Goal: Transaction & Acquisition: Purchase product/service

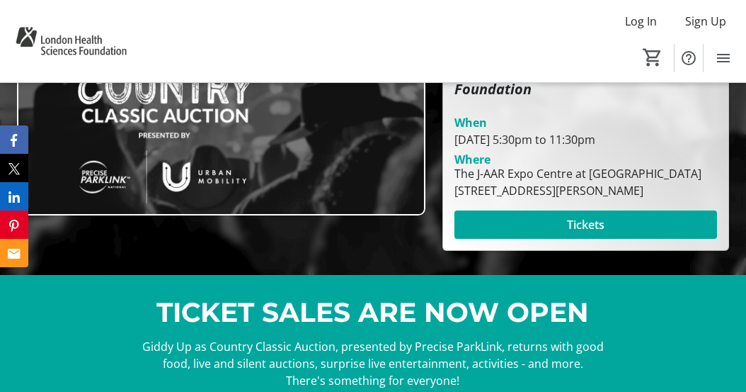
scroll to position [191, 0]
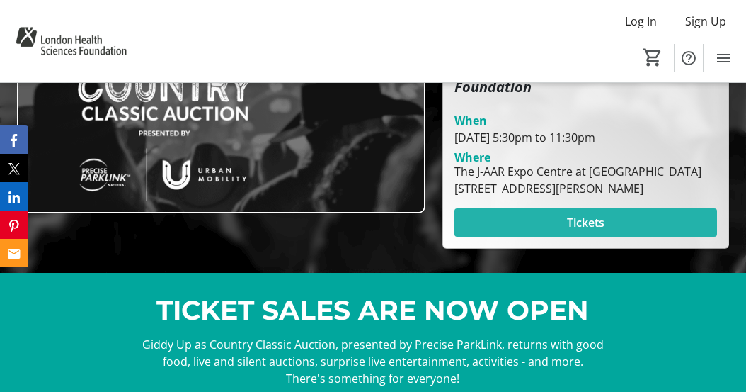
click at [573, 220] on span "Tickets" at bounding box center [586, 222] width 38 height 17
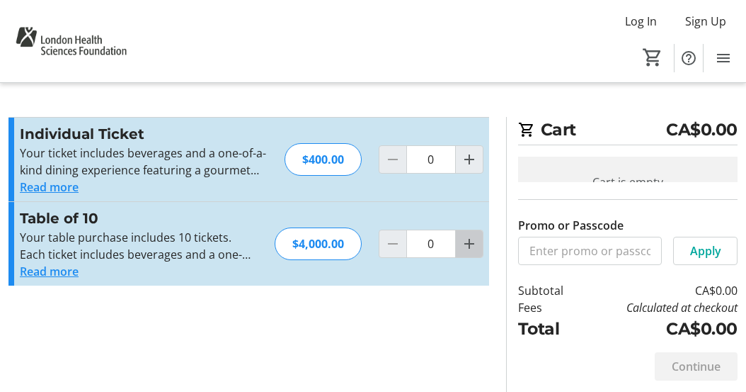
click at [465, 246] on mat-icon "Increment by one" at bounding box center [469, 243] width 17 height 17
type input "1"
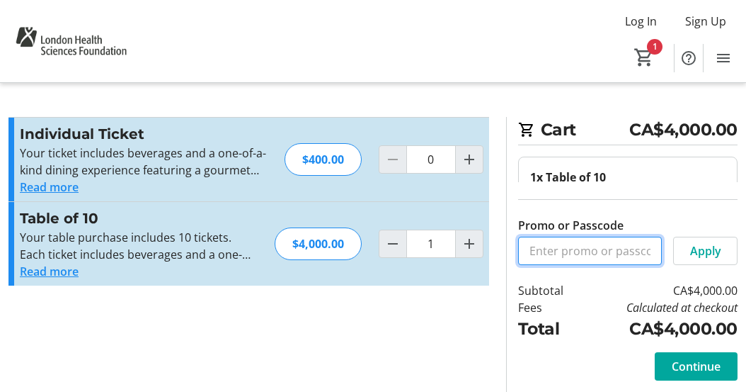
click at [626, 256] on input "Promo or Passcode" at bounding box center [590, 251] width 144 height 28
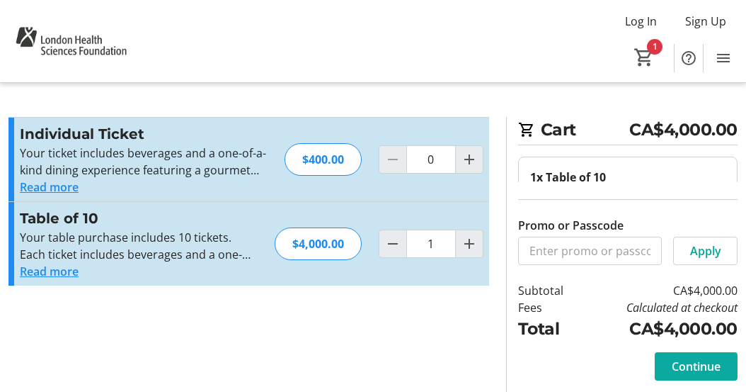
click at [680, 366] on span "Continue" at bounding box center [696, 366] width 49 height 17
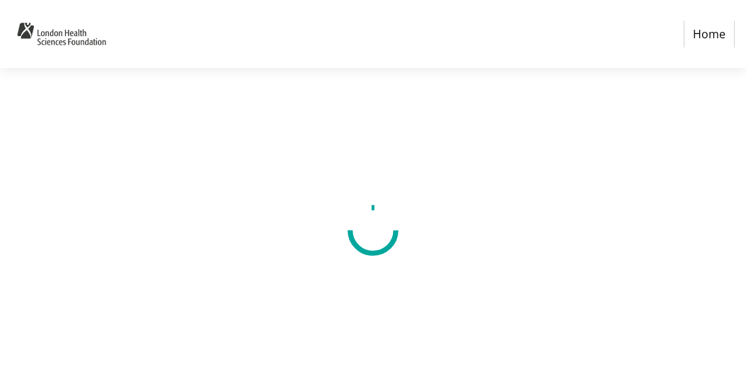
select select "CA"
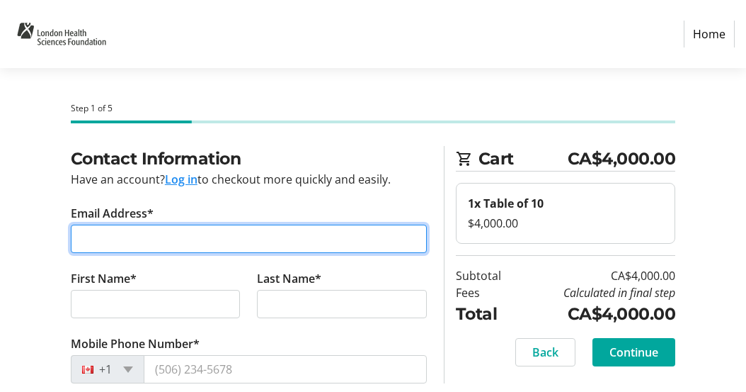
click at [338, 237] on input "Email Address*" at bounding box center [249, 238] width 356 height 28
type input "[PERSON_NAME][EMAIL_ADDRESS][PERSON_NAME][DOMAIN_NAME]"
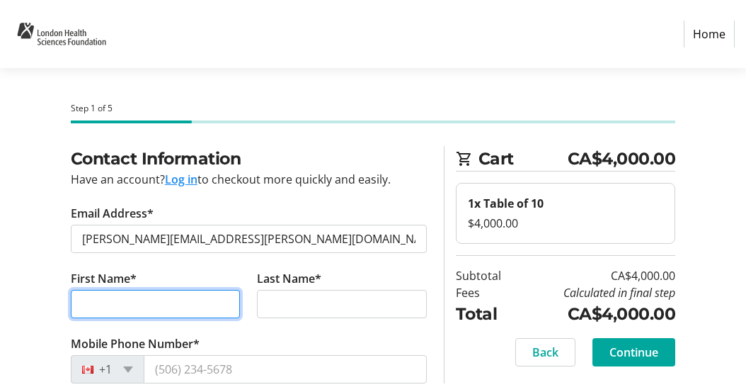
type input "[PERSON_NAME]"
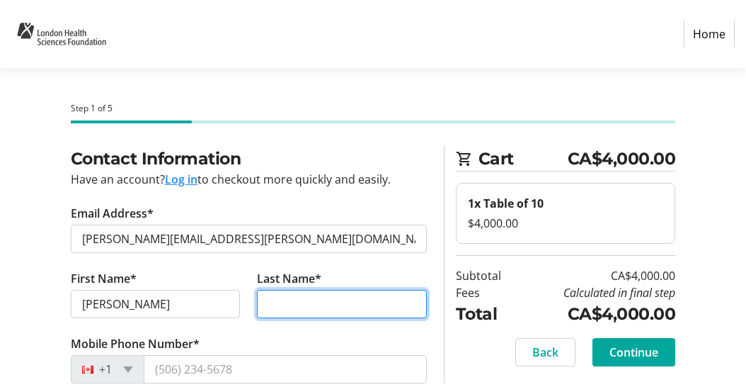
type input "[PERSON_NAME]"
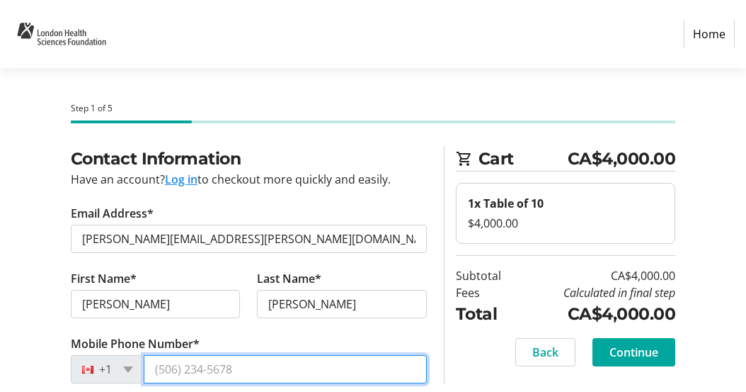
type input "[PHONE_NUMBER]"
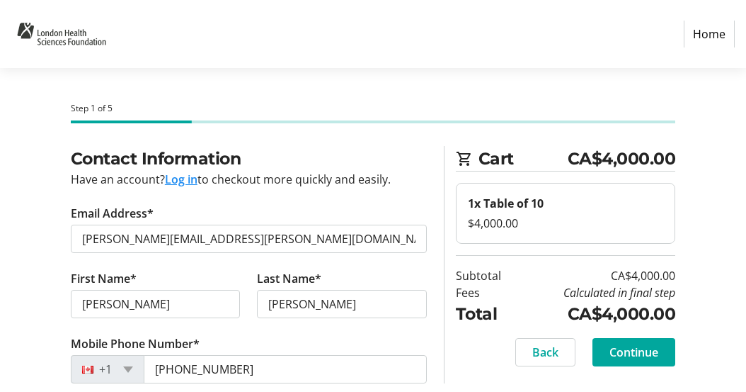
type input "[STREET_ADDRESS] [PERSON_NAME]"
type input "[GEOGRAPHIC_DATA]"
select select "ON"
type input "N6A1X5"
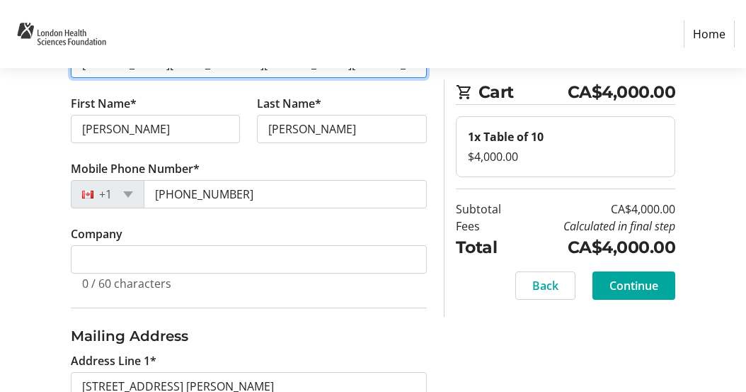
scroll to position [183, 0]
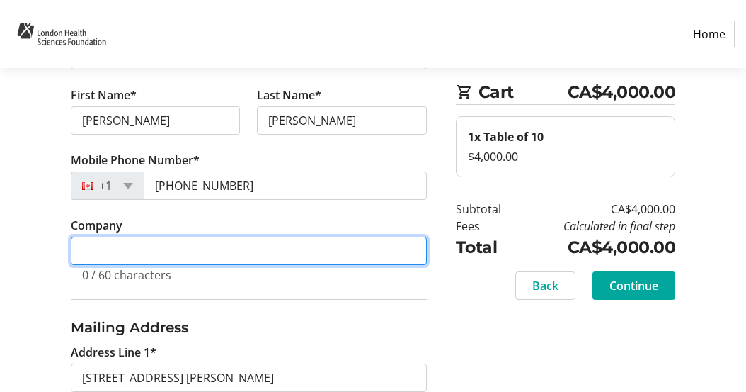
click at [161, 248] on input "Company" at bounding box center [249, 251] width 356 height 28
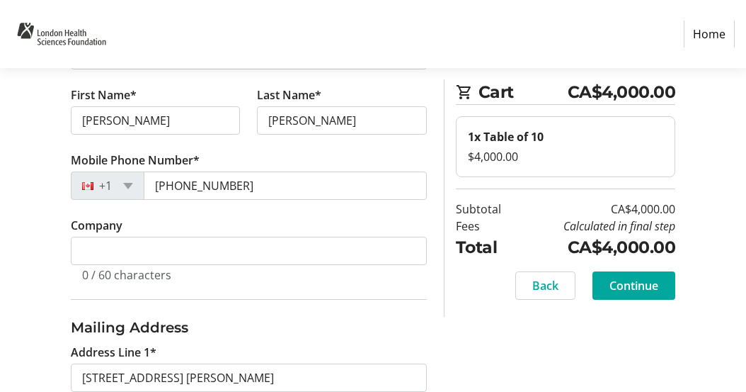
click at [246, 290] on tr-form-field "Company 0 / 60 characters" at bounding box center [249, 258] width 356 height 82
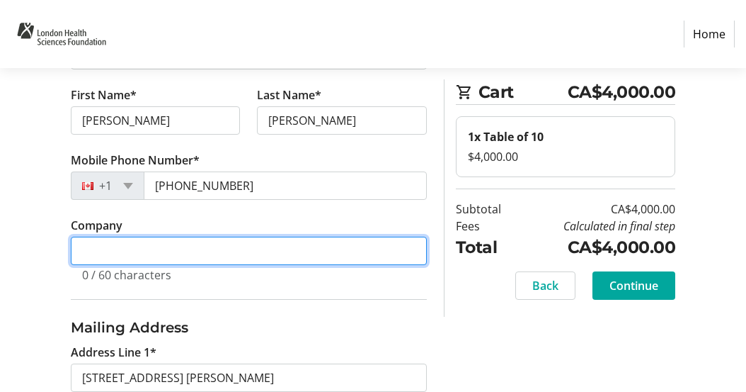
click at [231, 254] on input "Company" at bounding box center [249, 251] width 356 height 28
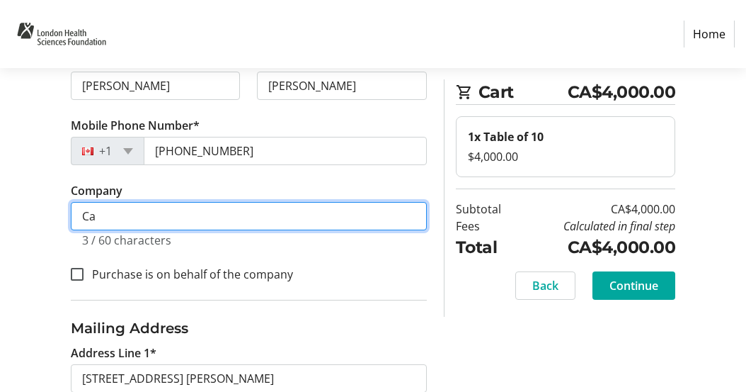
type input "C"
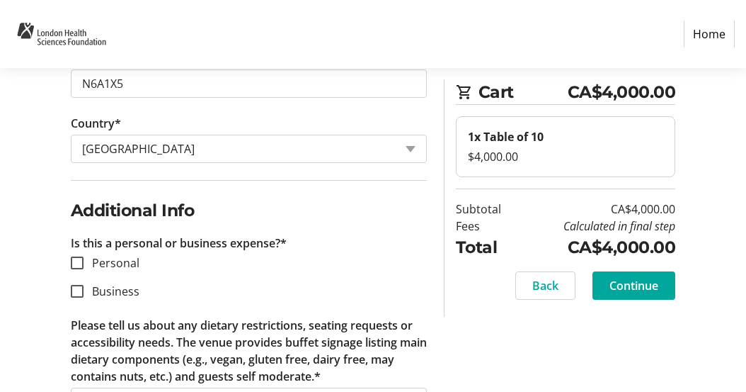
scroll to position [757, 0]
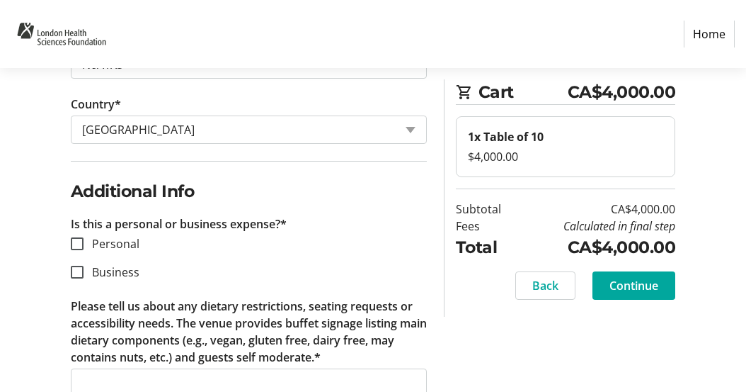
click at [106, 276] on label "Business" at bounding box center [112, 271] width 56 height 17
click at [84, 276] on input "Business" at bounding box center [77, 272] width 13 height 13
checkbox input "true"
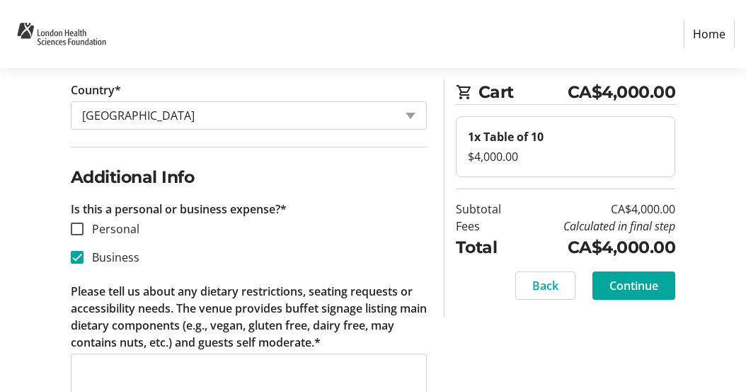
scroll to position [848, 0]
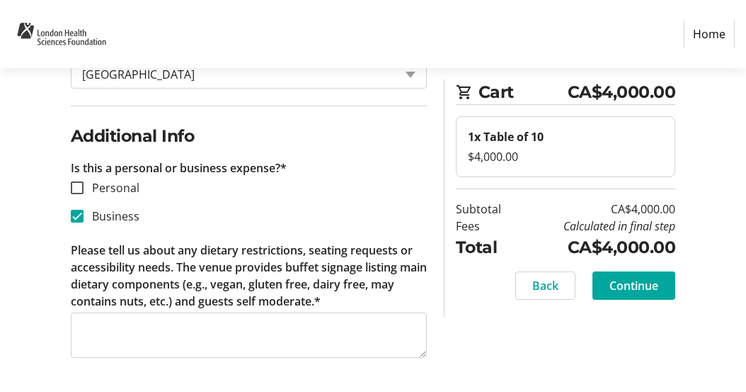
type input "[PERSON_NAME] Medicine Professional Corporation"
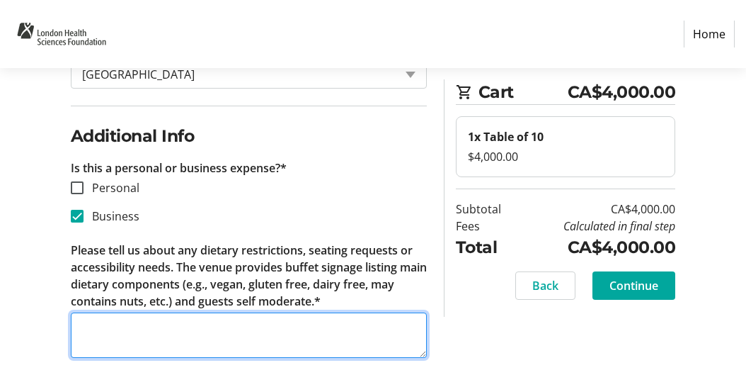
click at [97, 327] on textarea "Please tell us about any dietary restrictions, seating requests or accessibilit…" at bounding box center [249, 334] width 356 height 45
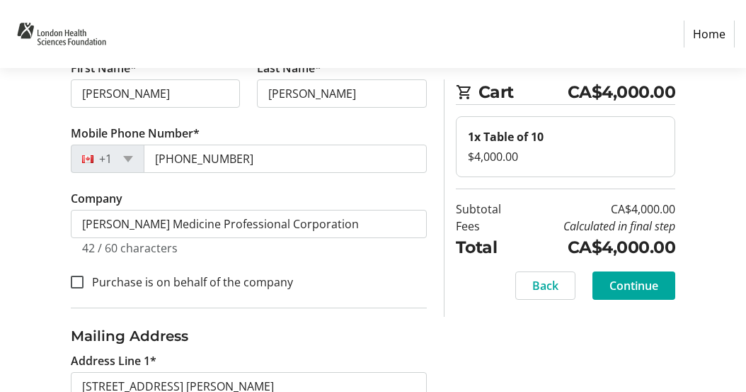
scroll to position [205, 0]
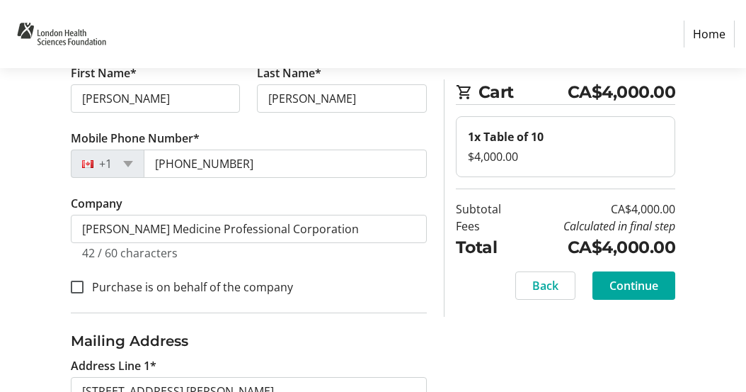
type textarea "One individual is gluten free ([PERSON_NAME]), one individual is [DEMOGRAPHIC_D…"
click at [274, 287] on label "Purchase is on behalf of the company" at bounding box center [189, 286] width 210 height 17
click at [84, 287] on input "Purchase is on behalf of the company" at bounding box center [77, 286] width 13 height 13
checkbox input "true"
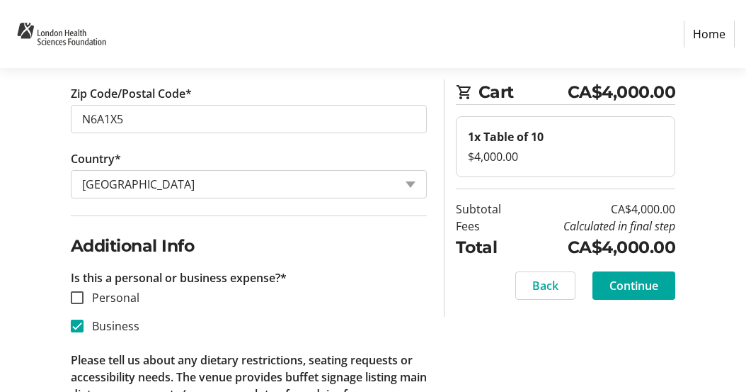
scroll to position [848, 0]
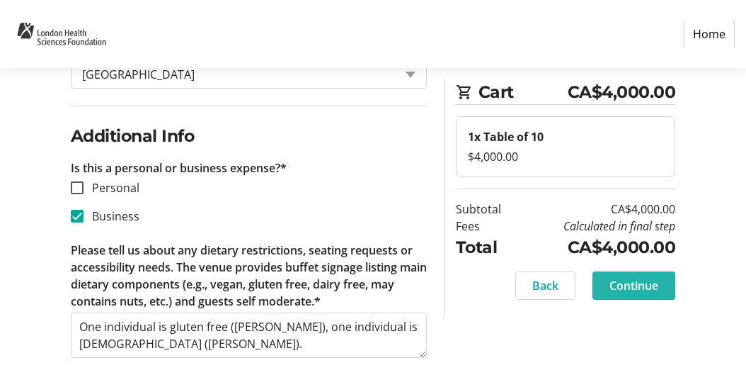
click at [622, 280] on span "Continue" at bounding box center [634, 285] width 49 height 17
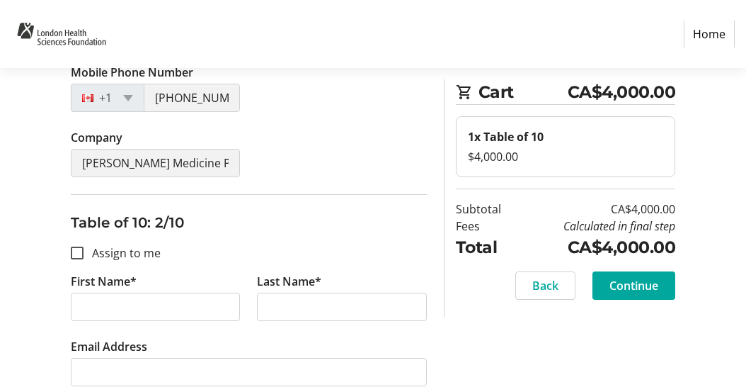
scroll to position [450, 0]
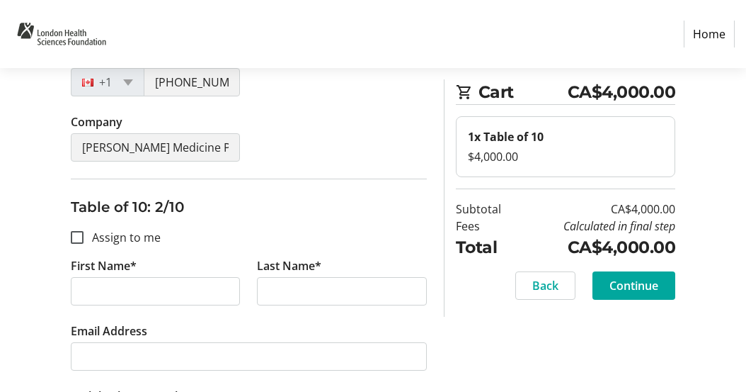
click at [119, 242] on label "Assign to me" at bounding box center [122, 237] width 77 height 17
click at [84, 242] on input "Assign to me" at bounding box center [77, 237] width 13 height 13
checkbox input "true"
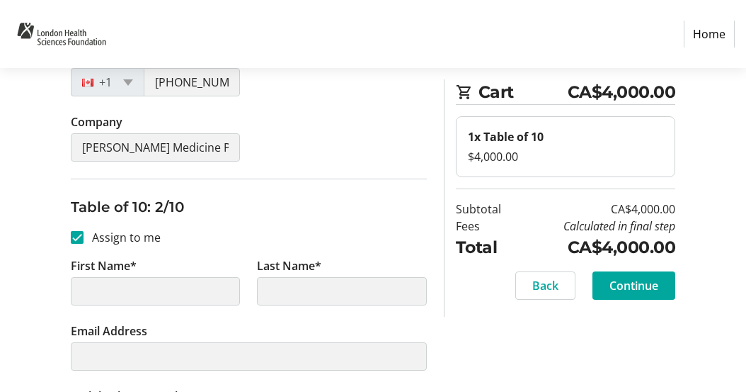
type input "[PERSON_NAME]"
type input "[PERSON_NAME][EMAIL_ADDRESS][PERSON_NAME][DOMAIN_NAME]"
type input "[PHONE_NUMBER]"
type input "[PERSON_NAME] Medicine Professional Corporation"
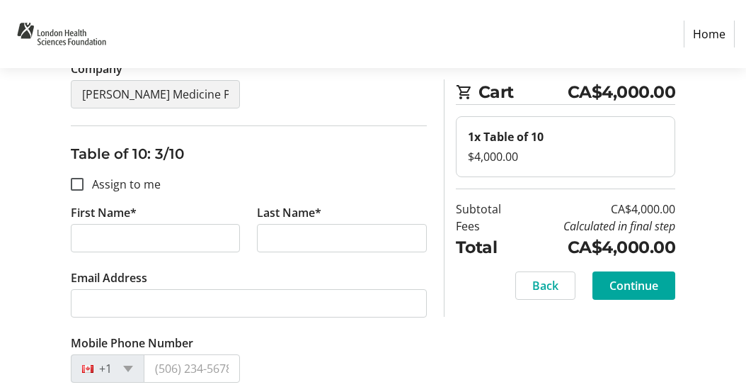
scroll to position [855, 0]
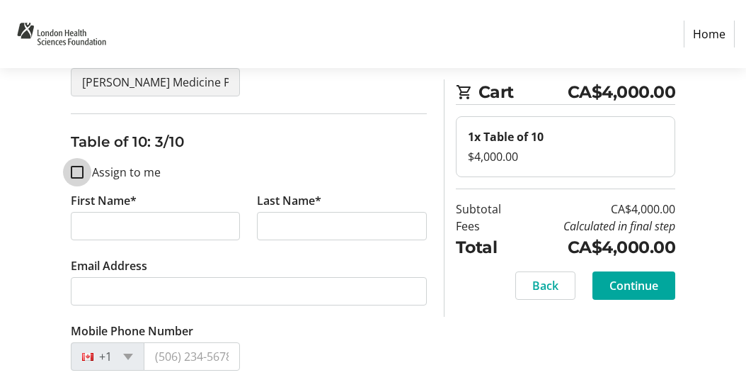
click at [79, 173] on input "Assign to me" at bounding box center [77, 172] width 13 height 13
checkbox input "true"
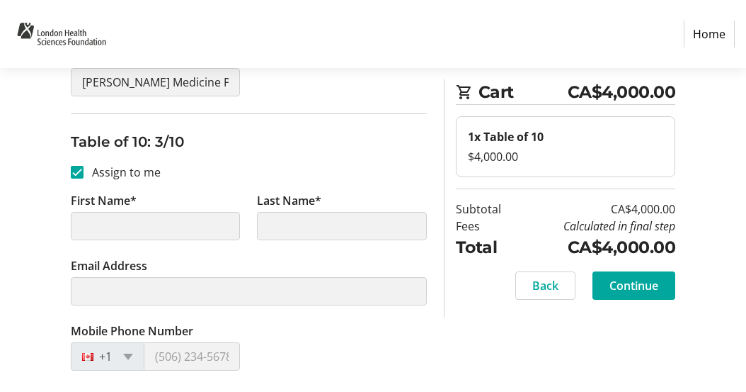
type input "[PERSON_NAME]"
type input "[PERSON_NAME][EMAIL_ADDRESS][PERSON_NAME][DOMAIN_NAME]"
type input "[PHONE_NUMBER]"
type input "[PERSON_NAME] Medicine Professional Corporation"
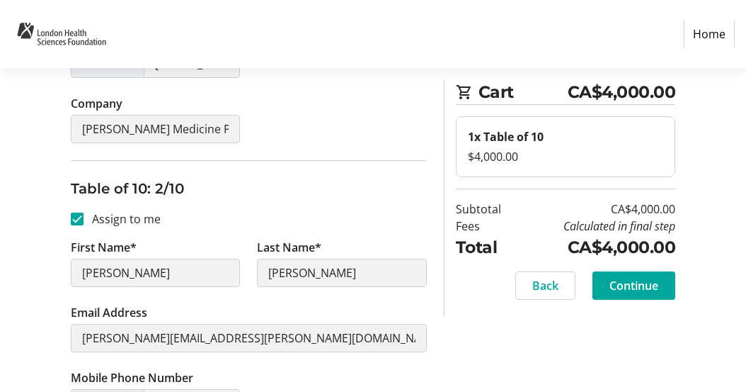
scroll to position [486, 0]
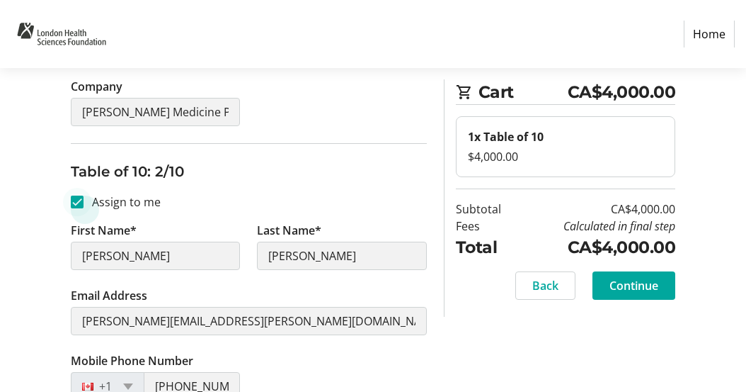
click at [69, 202] on div at bounding box center [77, 202] width 34 height 34
checkbox input "false"
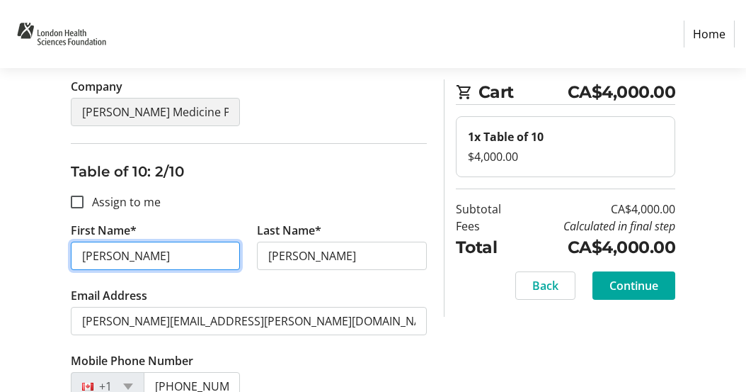
drag, startPoint x: 153, startPoint y: 256, endPoint x: 45, endPoint y: 252, distance: 108.4
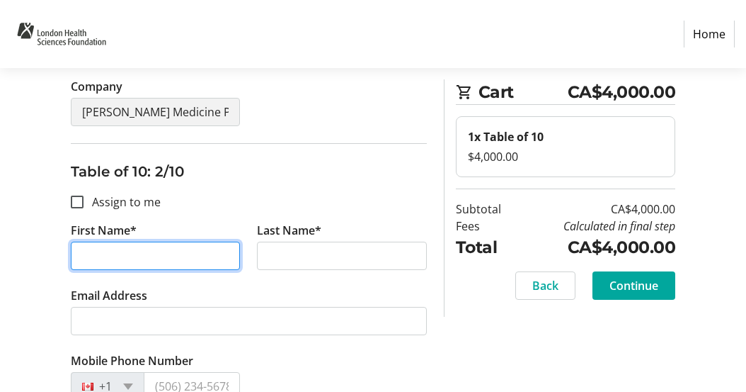
type input "[PERSON_NAME]"
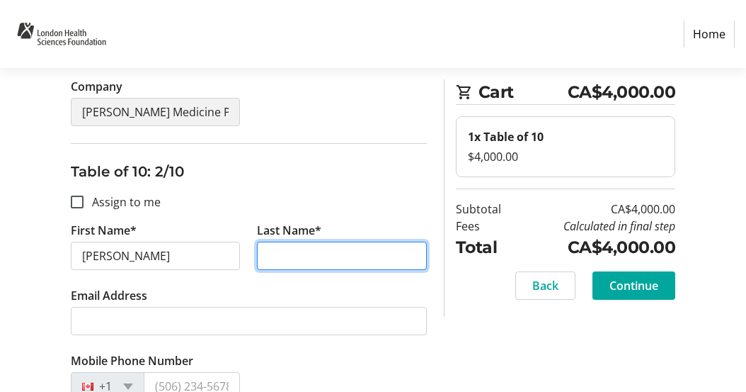
type input "[PERSON_NAME]"
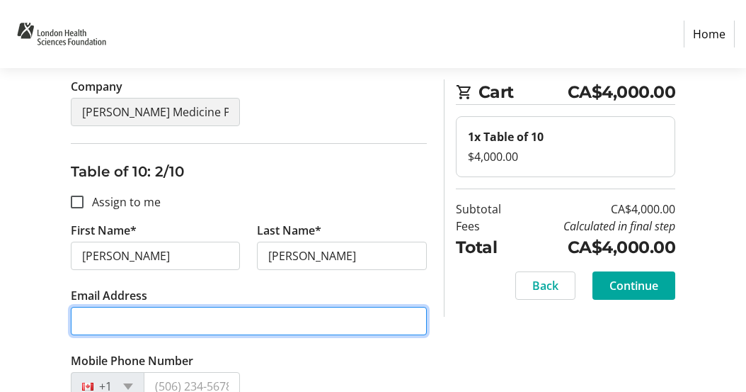
type input "[PERSON_NAME][EMAIL_ADDRESS][PERSON_NAME][DOMAIN_NAME]"
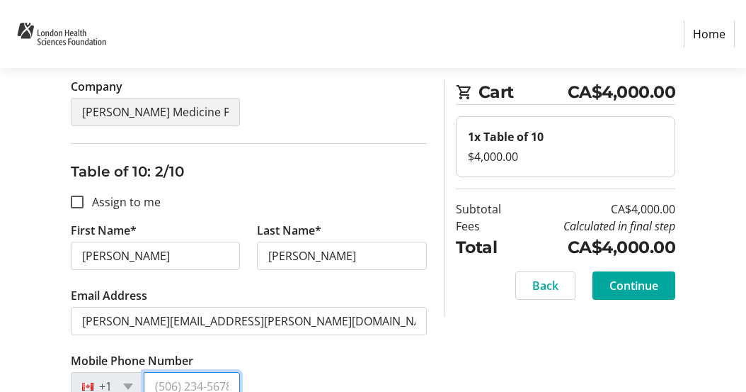
type input "[PHONE_NUMBER]"
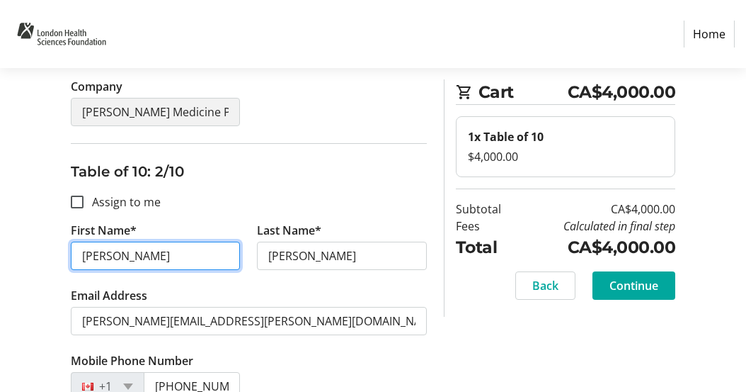
drag, startPoint x: 135, startPoint y: 254, endPoint x: 30, endPoint y: 240, distance: 105.1
type input "[PERSON_NAME]"
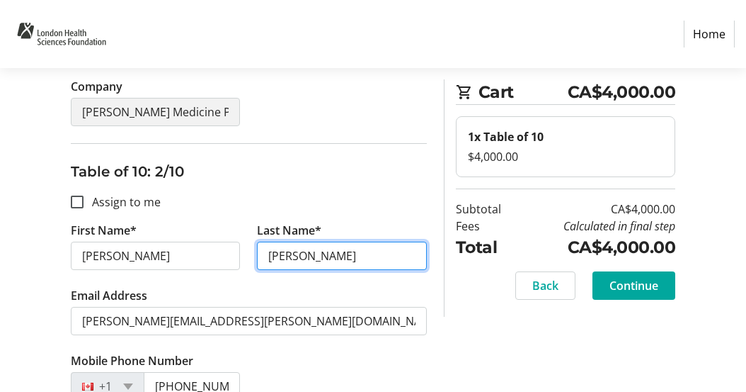
drag, startPoint x: 330, startPoint y: 261, endPoint x: 248, endPoint y: 255, distance: 82.4
click at [248, 255] on div "First Name* [PERSON_NAME] Last Name* [PERSON_NAME]" at bounding box center [248, 254] width 373 height 65
type input "[PERSON_NAME]"
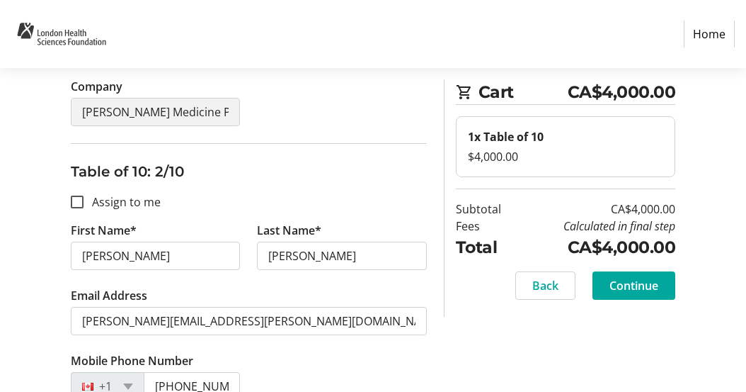
click at [278, 290] on tr-form-field "Email Address [PERSON_NAME][EMAIL_ADDRESS][PERSON_NAME][DOMAIN_NAME]" at bounding box center [249, 319] width 356 height 65
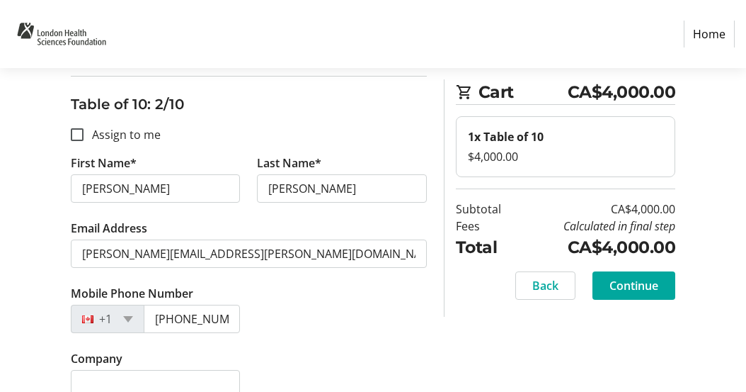
scroll to position [554, 0]
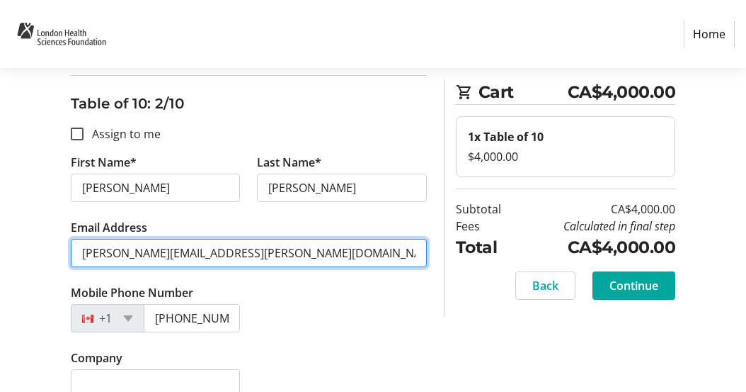
drag, startPoint x: 264, startPoint y: 257, endPoint x: 17, endPoint y: 246, distance: 247.4
type input "[PERSON_NAME][EMAIL_ADDRESS][PERSON_NAME][DOMAIN_NAME]"
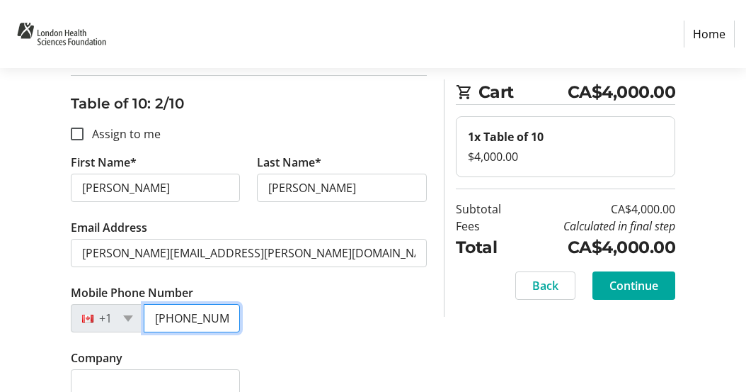
click at [171, 312] on input "[PHONE_NUMBER]" at bounding box center [192, 318] width 97 height 28
type input "[PHONE_NUMBER]"
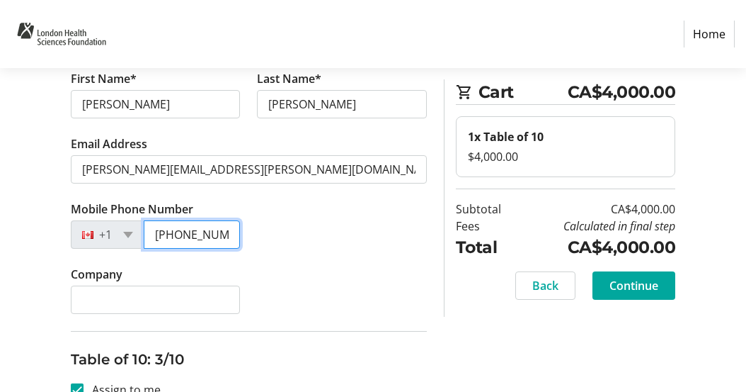
scroll to position [644, 0]
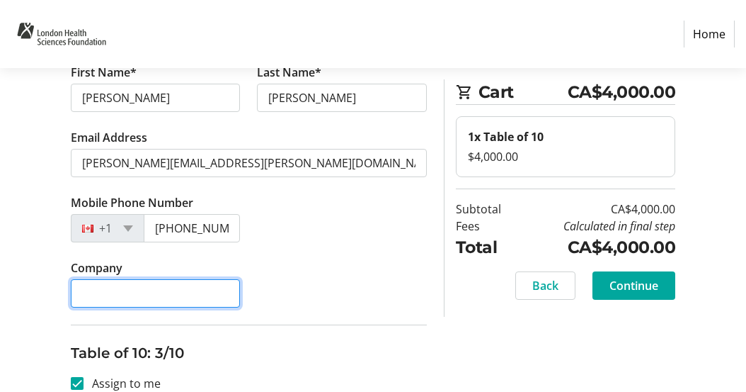
click at [205, 290] on input "Company" at bounding box center [156, 293] width 170 height 28
type input "a"
type input "A"
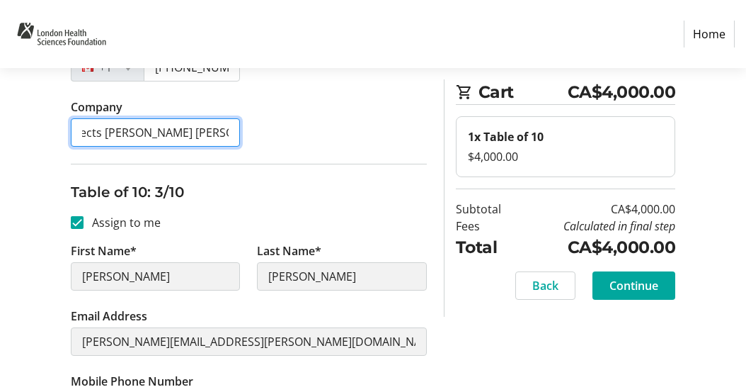
scroll to position [816, 0]
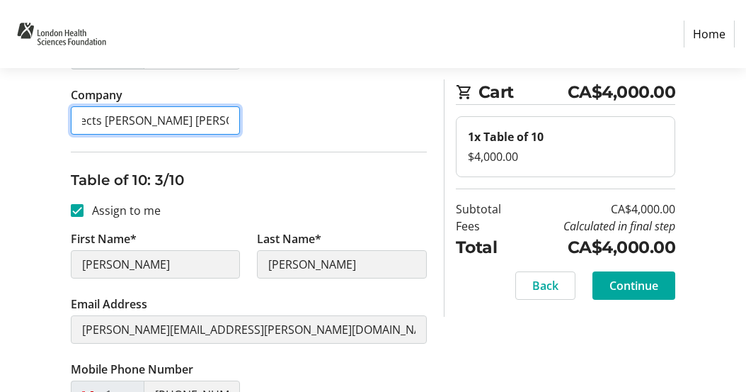
type input "architects [PERSON_NAME] [PERSON_NAME]"
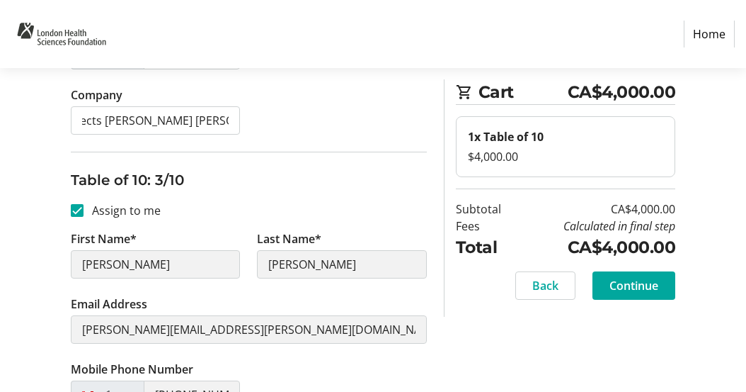
scroll to position [0, 0]
click at [72, 217] on div at bounding box center [77, 210] width 34 height 34
checkbox input "false"
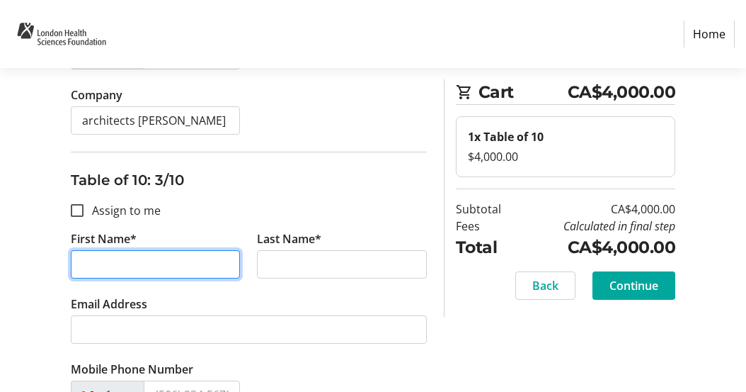
drag, startPoint x: 159, startPoint y: 266, endPoint x: 47, endPoint y: 261, distance: 111.3
type input "S"
type input "[PERSON_NAME]"
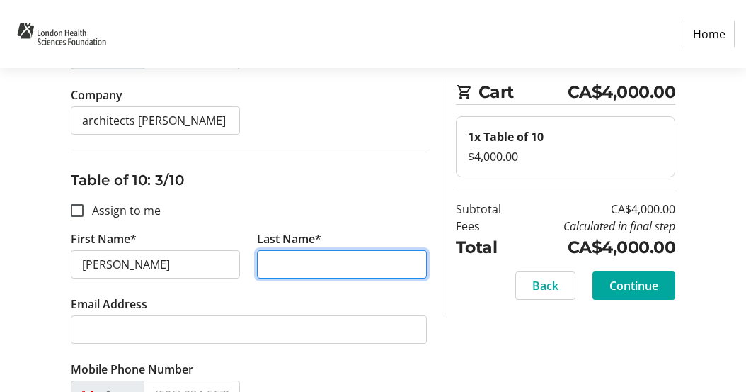
click at [273, 265] on input "Last Name*" at bounding box center [342, 264] width 170 height 28
type input "[PERSON_NAME]"
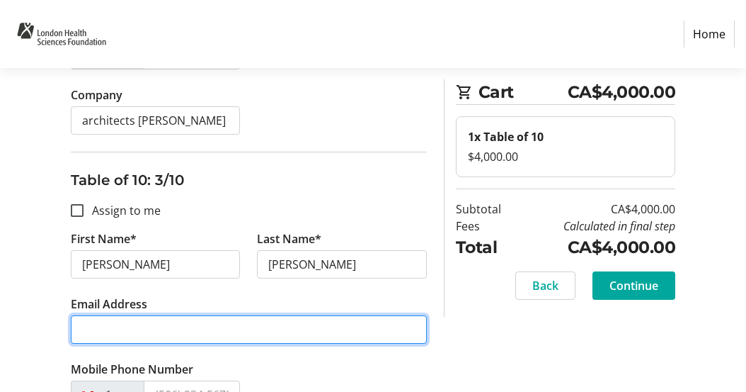
click at [226, 335] on input "Email Address" at bounding box center [249, 329] width 356 height 28
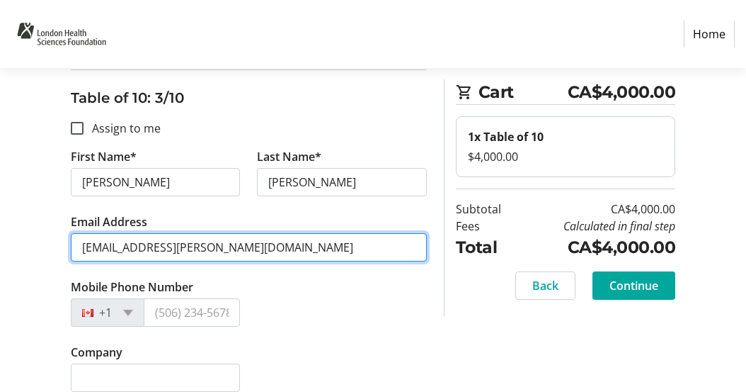
scroll to position [906, 0]
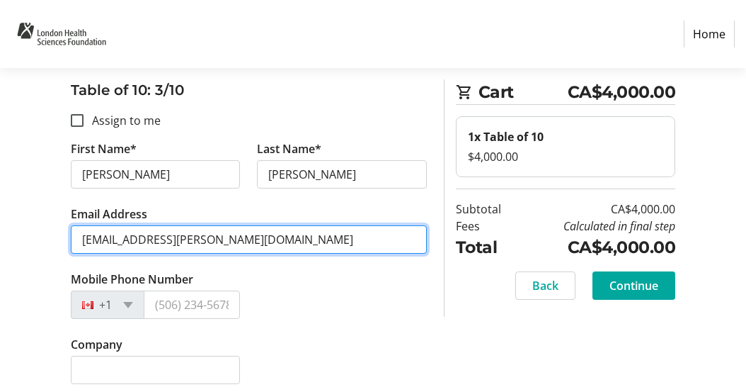
type input "[EMAIL_ADDRESS][PERSON_NAME][DOMAIN_NAME]"
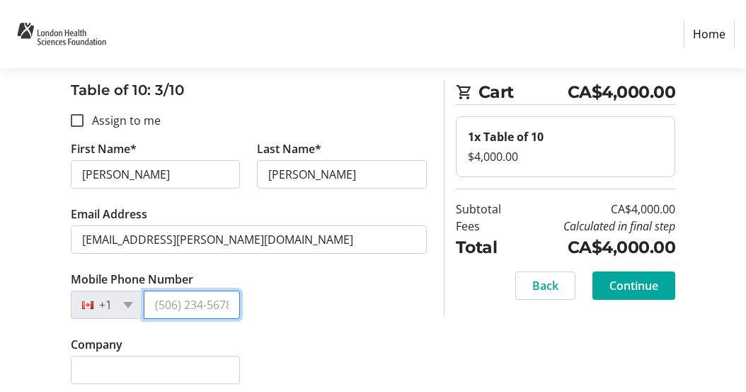
click at [206, 308] on input "Mobile Phone Number" at bounding box center [192, 304] width 97 height 28
drag, startPoint x: 157, startPoint y: 304, endPoint x: 295, endPoint y: 302, distance: 137.4
click at [297, 304] on div "Mobile Phone Number +1" at bounding box center [248, 303] width 373 height 65
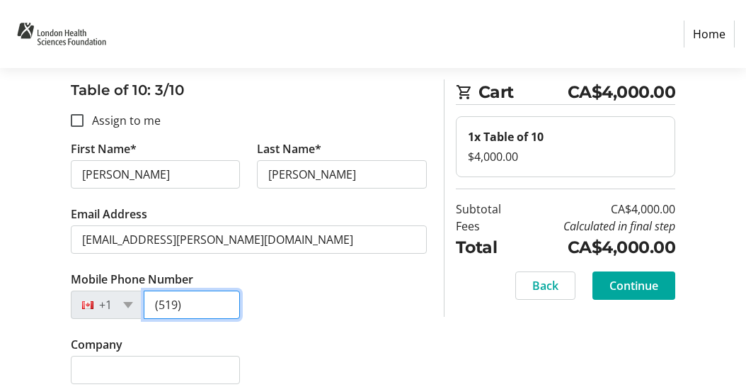
type input "(519)"
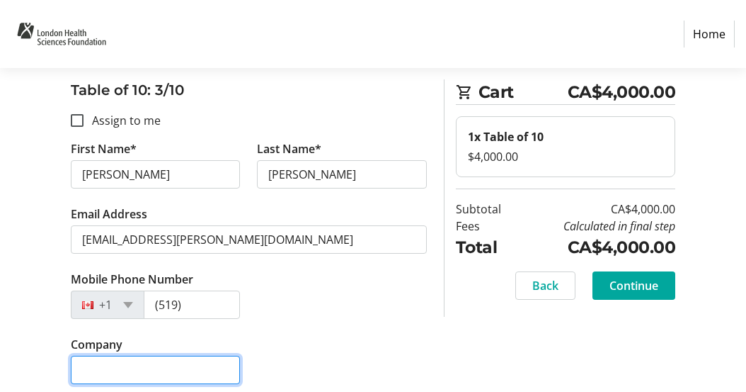
click at [202, 375] on tr-form-field "Company" at bounding box center [155, 368] width 187 height 65
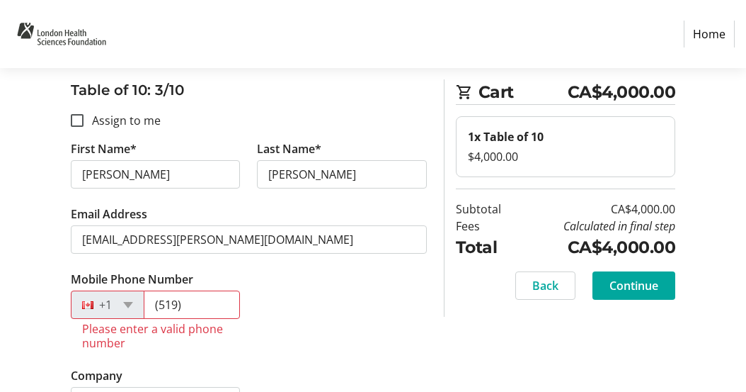
click at [340, 278] on div "Mobile Phone Number +1 (519) Please enter a valid phone number" at bounding box center [248, 319] width 373 height 96
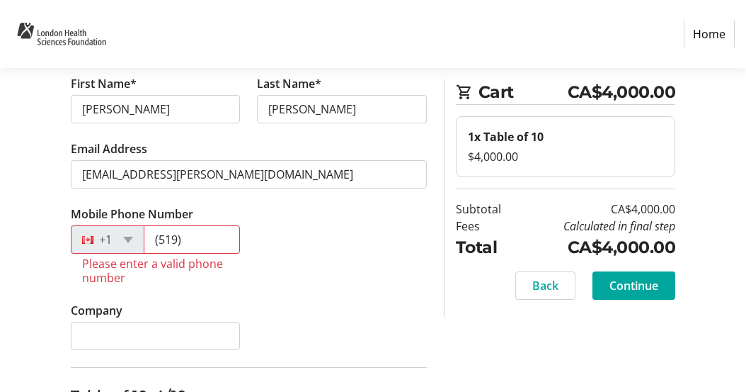
scroll to position [973, 0]
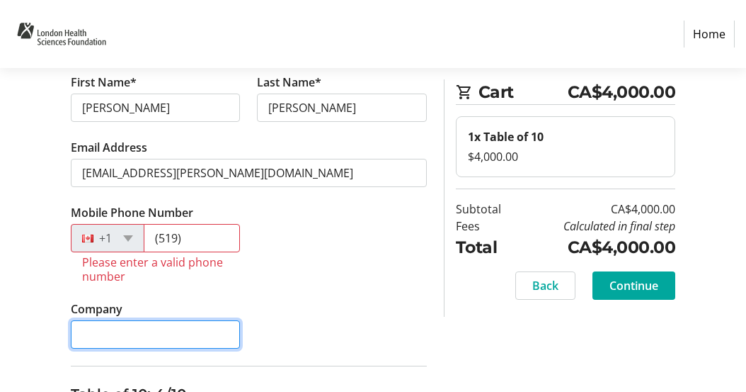
click at [211, 334] on input "Company" at bounding box center [156, 334] width 170 height 28
type input "[PERSON_NAME] Medicine Professional Corporation"
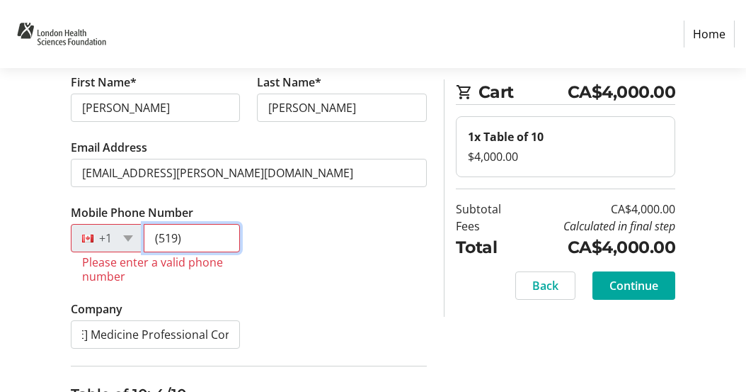
scroll to position [0, 0]
click at [215, 250] on input "(519)" at bounding box center [192, 238] width 97 height 28
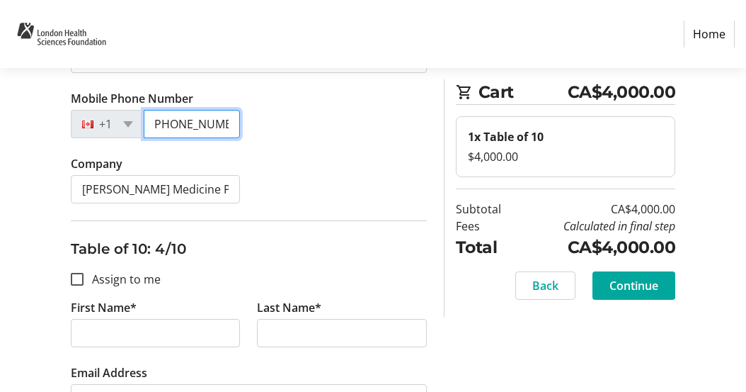
scroll to position [1097, 0]
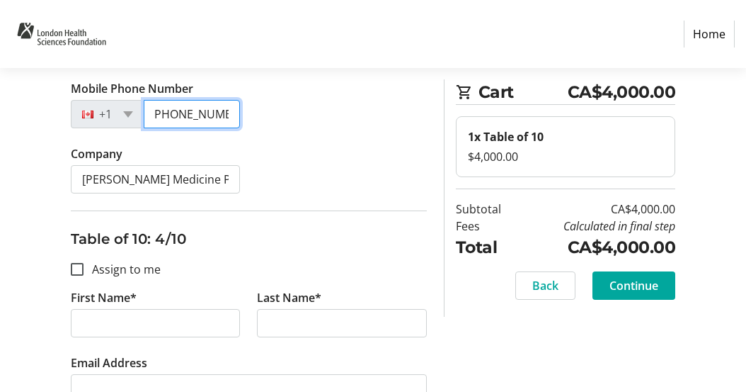
type input "[PHONE_NUMBER]"
click at [101, 272] on label "Assign to me" at bounding box center [122, 269] width 77 height 17
click at [79, 271] on input "Assign to me" at bounding box center [77, 269] width 13 height 13
checkbox input "true"
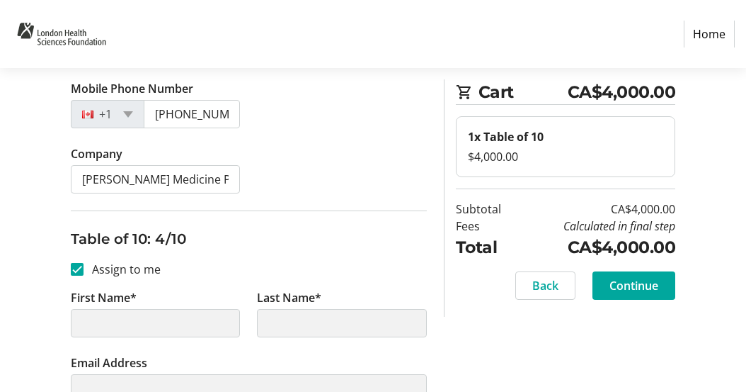
type input "[PERSON_NAME]"
type input "[PERSON_NAME][EMAIL_ADDRESS][PERSON_NAME][DOMAIN_NAME]"
type input "[PHONE_NUMBER]"
type input "[PERSON_NAME] Medicine Professional Corporation"
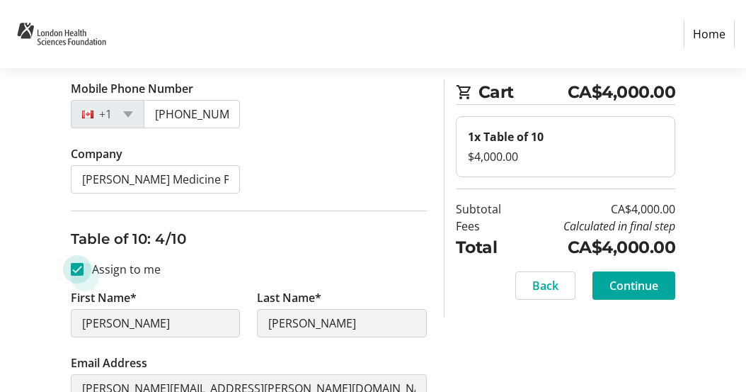
click at [79, 269] on input "Assign to me" at bounding box center [77, 269] width 13 height 13
checkbox input "false"
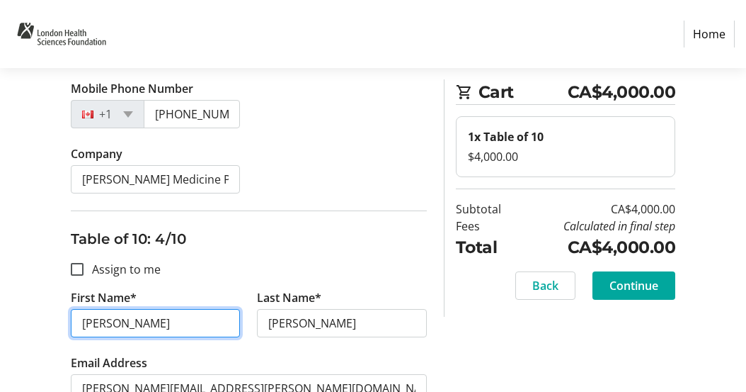
click at [113, 329] on input "[PERSON_NAME]" at bounding box center [156, 323] width 170 height 28
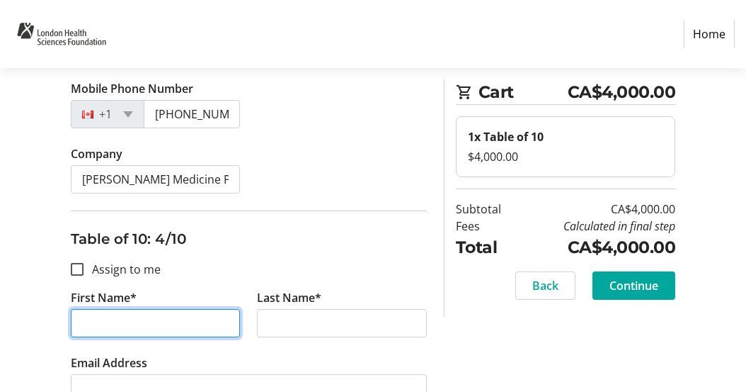
drag, startPoint x: 150, startPoint y: 328, endPoint x: 23, endPoint y: 300, distance: 129.9
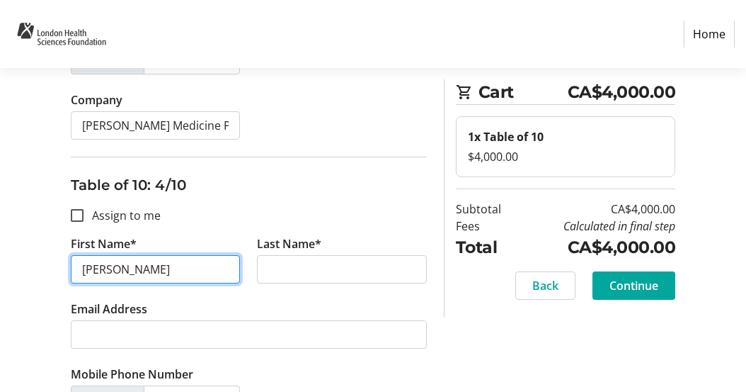
scroll to position [1173, 0]
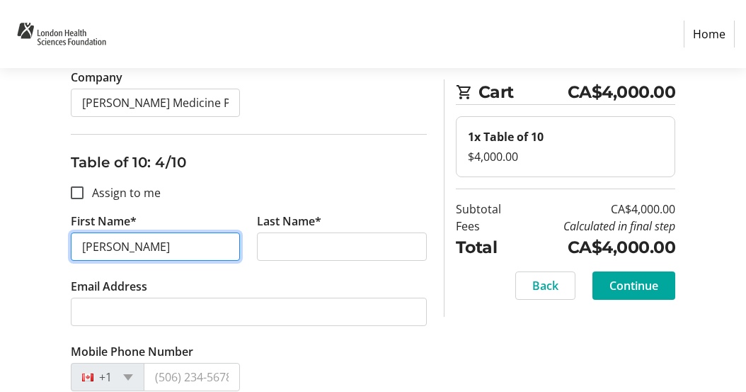
type input "[PERSON_NAME]"
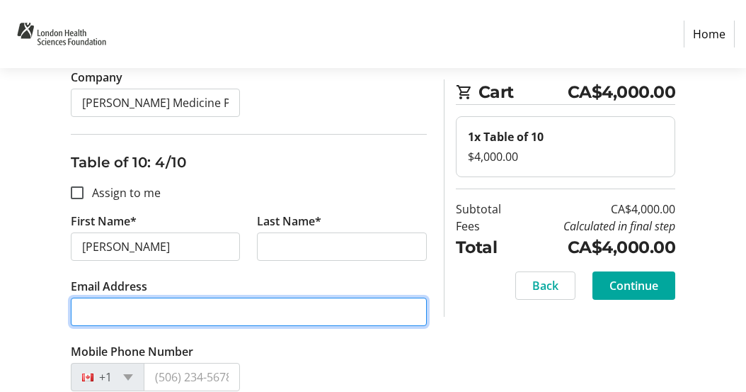
click at [278, 312] on input "Email Address" at bounding box center [249, 311] width 356 height 28
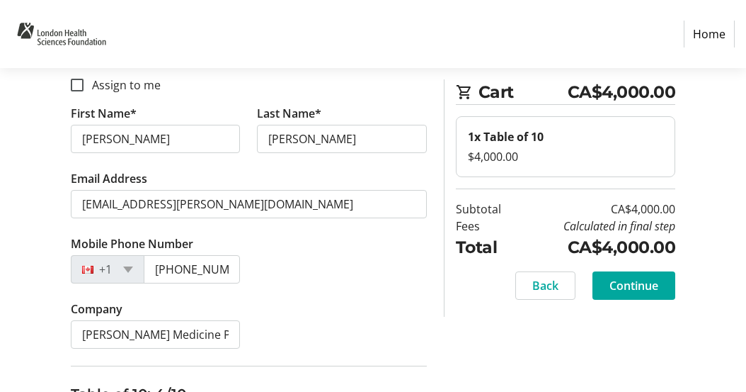
scroll to position [943, 0]
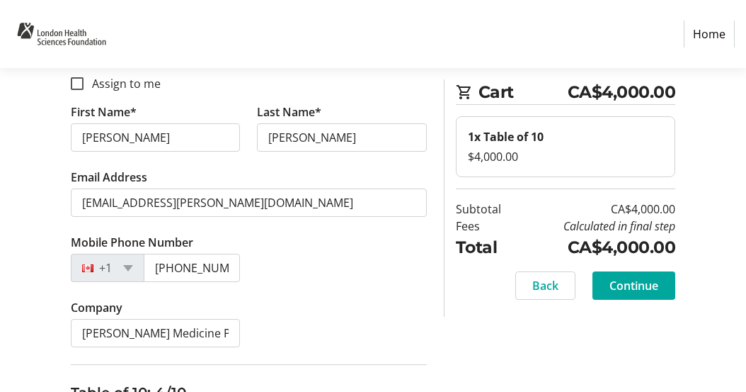
type input "[EMAIL_ADDRESS][PERSON_NAME][DOMAIN_NAME]"
drag, startPoint x: 158, startPoint y: 268, endPoint x: 279, endPoint y: 267, distance: 121.1
click at [279, 268] on div "Mobile Phone Number [PHONE_NUMBER]" at bounding box center [248, 266] width 373 height 65
click at [229, 277] on input "[PHONE_NUMBER]" at bounding box center [192, 268] width 97 height 28
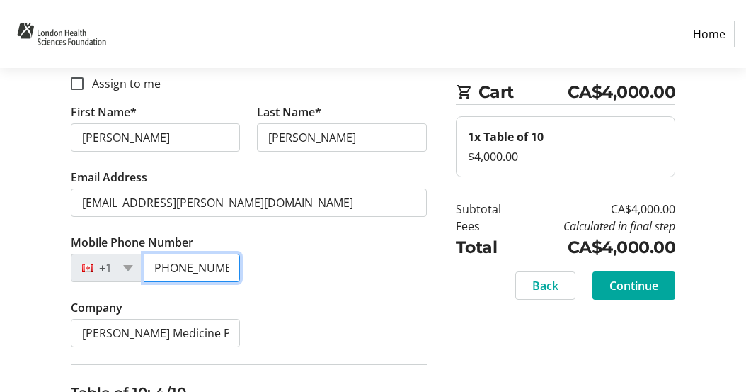
scroll to position [0, 0]
drag, startPoint x: 232, startPoint y: 272, endPoint x: 109, endPoint y: 246, distance: 126.0
click at [109, 246] on tr-form-field "Mobile Phone Number [PHONE_NUMBER]" at bounding box center [155, 266] width 187 height 65
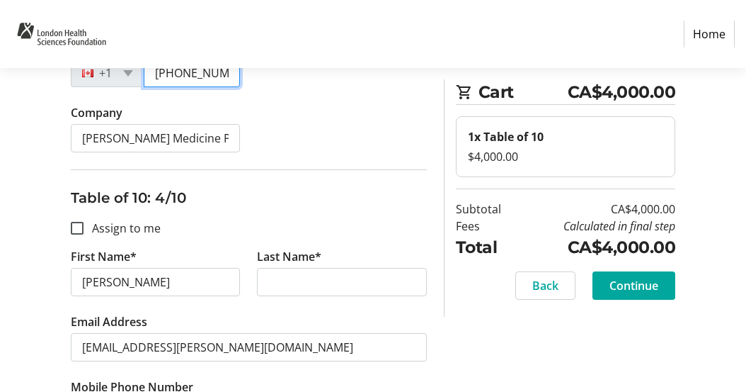
scroll to position [1142, 0]
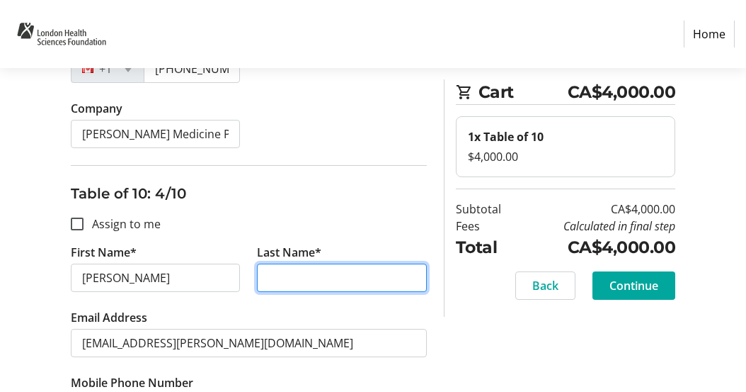
click at [258, 279] on input "Last Name*" at bounding box center [342, 277] width 170 height 28
paste input "[PHONE_NUMBER]"
type input "[PHONE_NUMBER]"
drag, startPoint x: 400, startPoint y: 270, endPoint x: 189, endPoint y: 261, distance: 211.2
click at [189, 261] on div "First Name* [PERSON_NAME] Last Name* [PHONE_NUMBER]" at bounding box center [248, 276] width 373 height 65
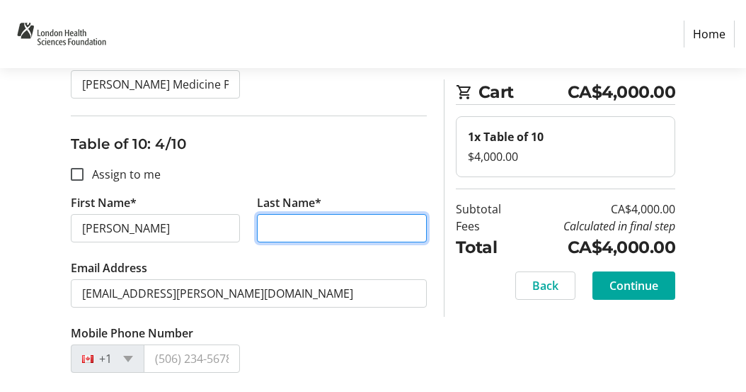
scroll to position [1209, 0]
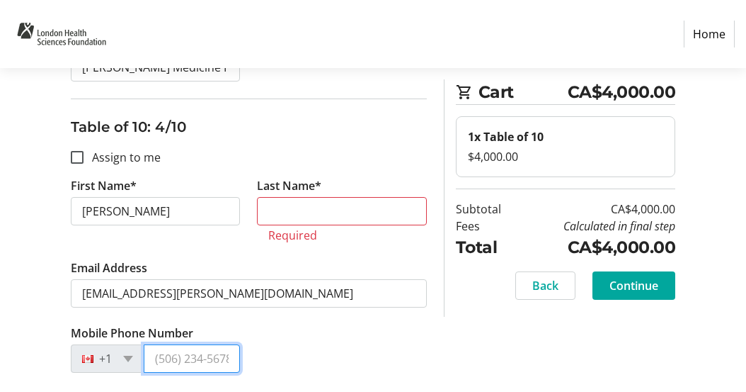
click at [198, 345] on input "Mobile Phone Number" at bounding box center [192, 358] width 97 height 28
type input "[PHONE_NUMBER]"
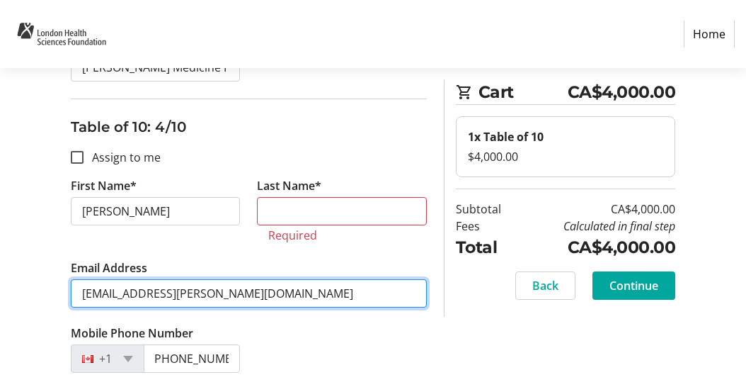
scroll to position [0, 0]
click at [204, 297] on input "[EMAIL_ADDRESS][PERSON_NAME][DOMAIN_NAME]" at bounding box center [249, 293] width 356 height 28
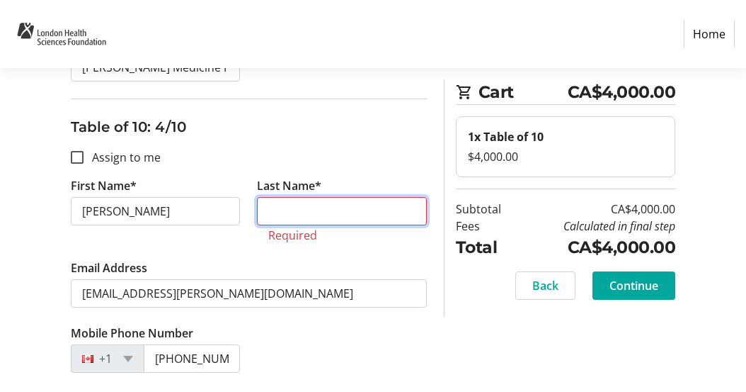
click at [307, 214] on input "Last Name*" at bounding box center [342, 211] width 170 height 28
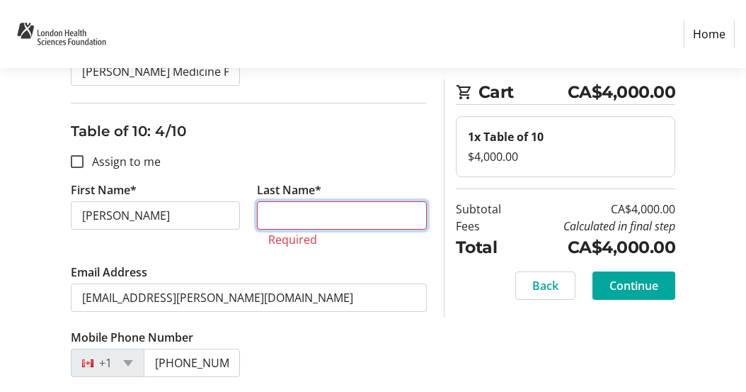
scroll to position [1209, 0]
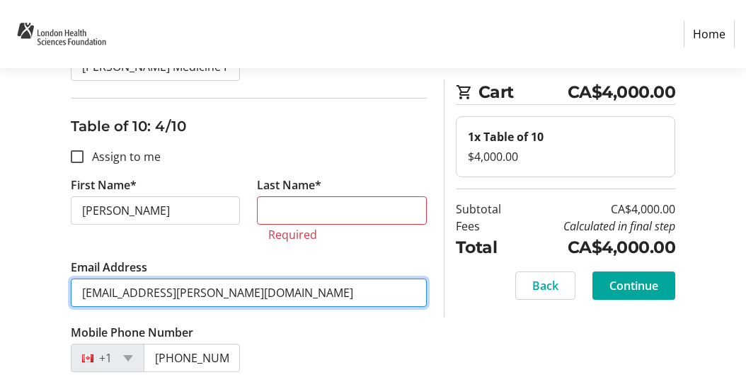
drag, startPoint x: 253, startPoint y: 292, endPoint x: 20, endPoint y: 282, distance: 233.2
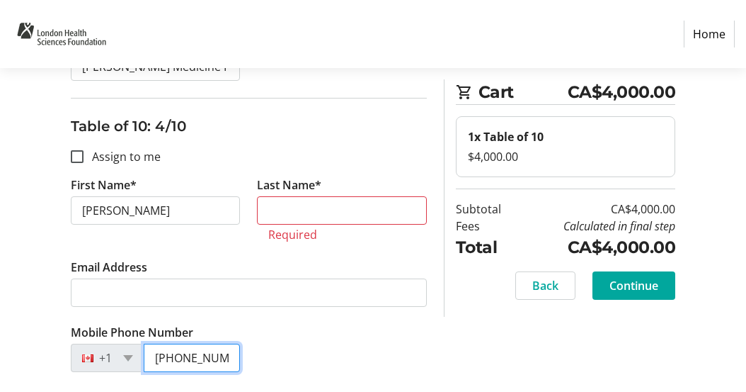
click at [217, 349] on input "[PHONE_NUMBER]" at bounding box center [192, 357] width 97 height 28
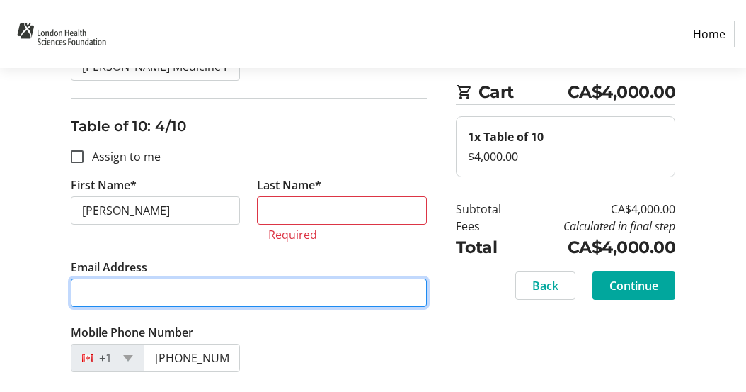
click at [195, 292] on input "Email Address" at bounding box center [249, 292] width 356 height 28
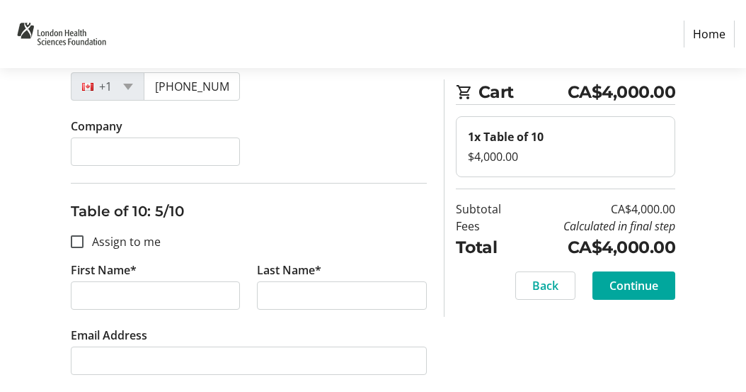
scroll to position [1484, 0]
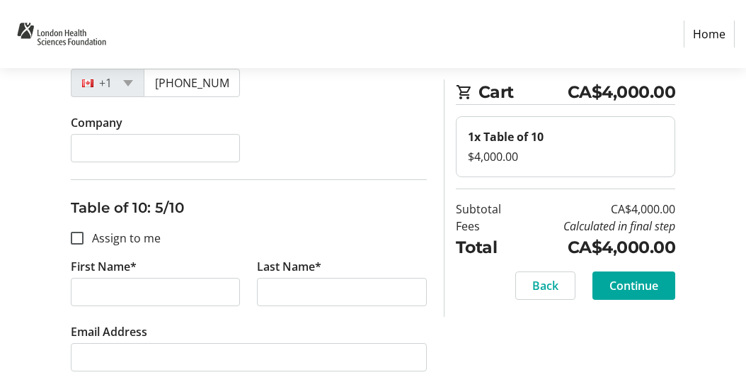
type input "[EMAIL_ADDRESS][PERSON_NAME][DOMAIN_NAME]"
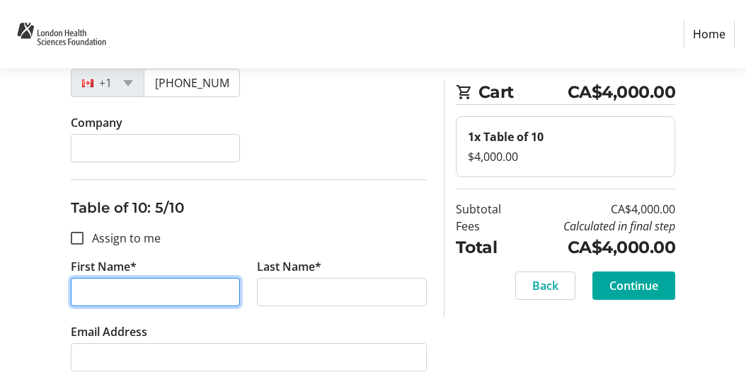
click at [150, 290] on input "First Name*" at bounding box center [156, 292] width 170 height 28
type input "[PERSON_NAME]"
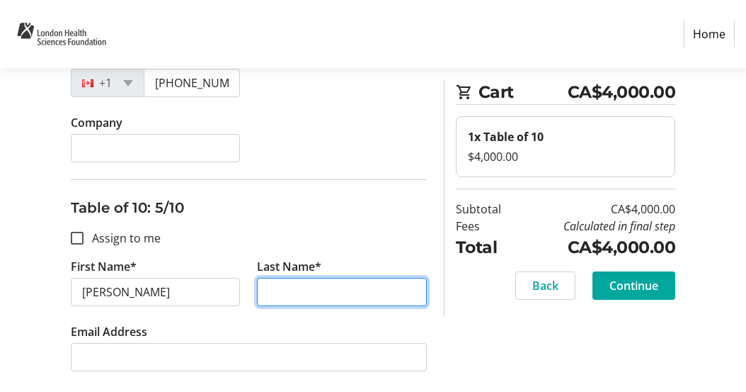
click at [297, 283] on input "Last Name*" at bounding box center [342, 292] width 170 height 28
type input "[PERSON_NAME]"
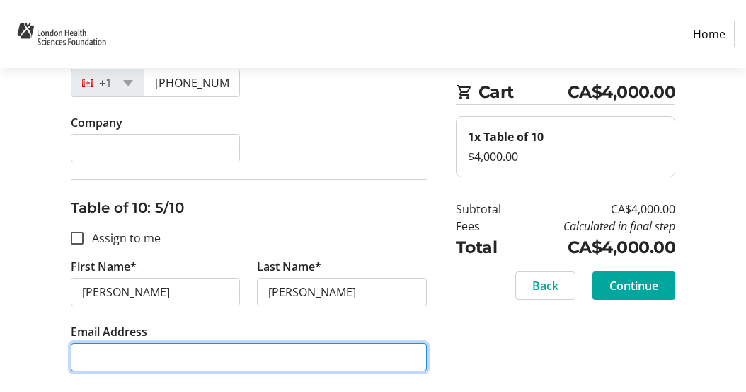
click at [220, 355] on input "Email Address" at bounding box center [249, 357] width 356 height 28
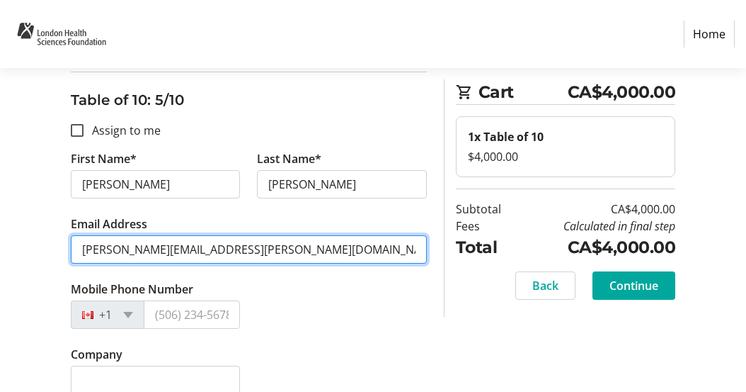
scroll to position [1598, 0]
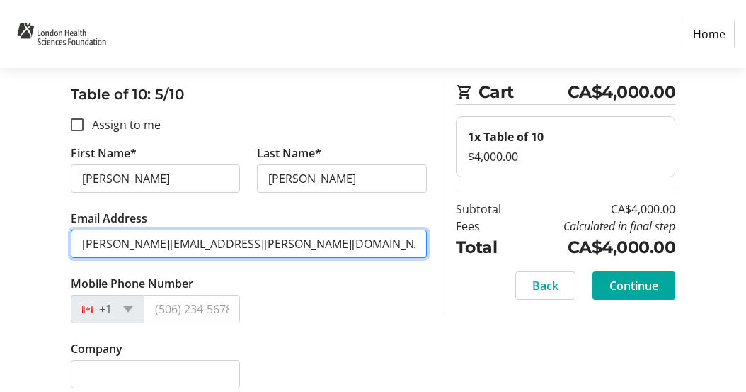
type input "[PERSON_NAME][EMAIL_ADDRESS][PERSON_NAME][DOMAIN_NAME]"
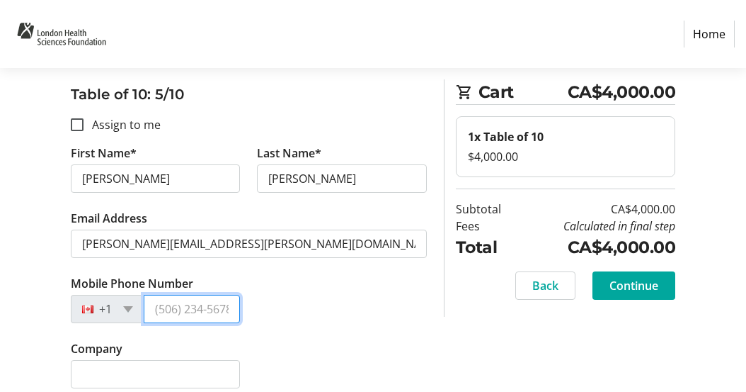
click at [203, 313] on input "Mobile Phone Number" at bounding box center [192, 309] width 97 height 28
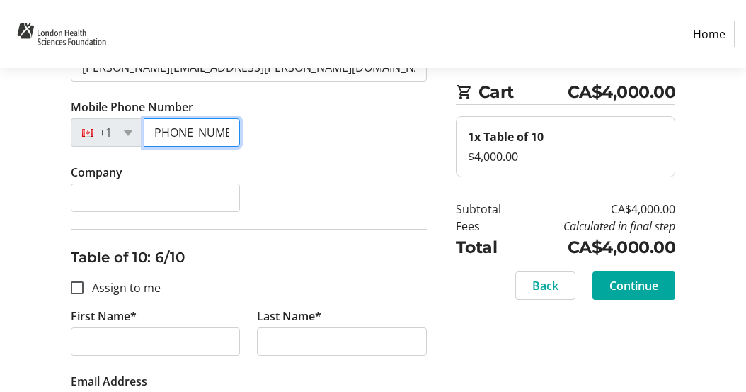
scroll to position [1792, 0]
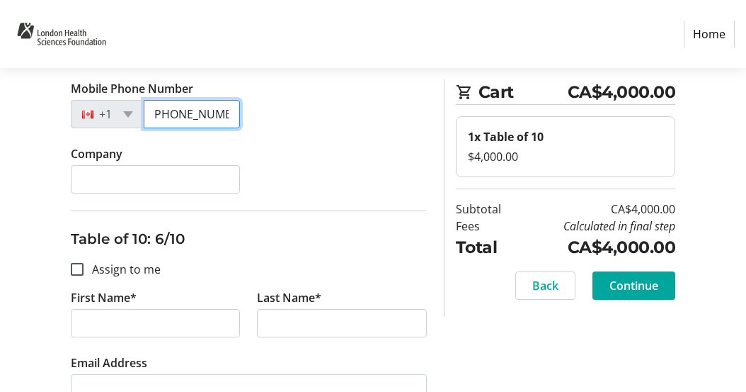
type input "[PHONE_NUMBER]"
click at [147, 271] on label "Assign to me" at bounding box center [122, 269] width 77 height 17
click at [84, 271] on input "Assign to me" at bounding box center [77, 269] width 13 height 13
checkbox input "true"
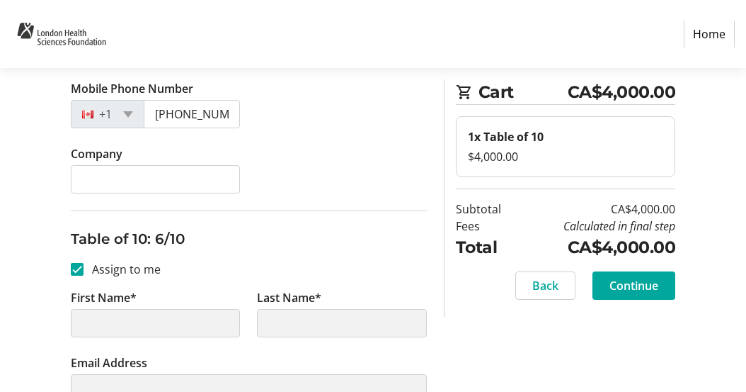
type input "[PERSON_NAME]"
type input "[PERSON_NAME][EMAIL_ADDRESS][PERSON_NAME][DOMAIN_NAME]"
type input "[PHONE_NUMBER]"
type input "[PERSON_NAME] Medicine Professional Corporation"
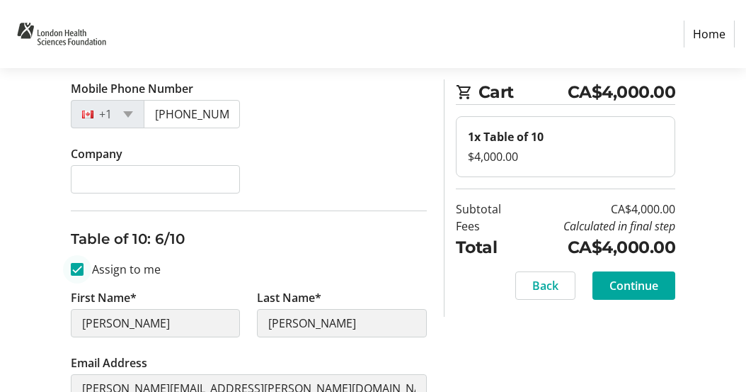
click at [89, 274] on div at bounding box center [77, 269] width 34 height 34
checkbox input "false"
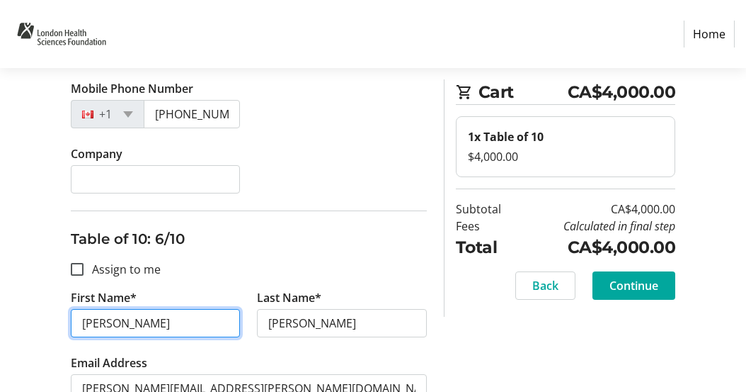
click at [166, 326] on input "[PERSON_NAME]" at bounding box center [156, 323] width 170 height 28
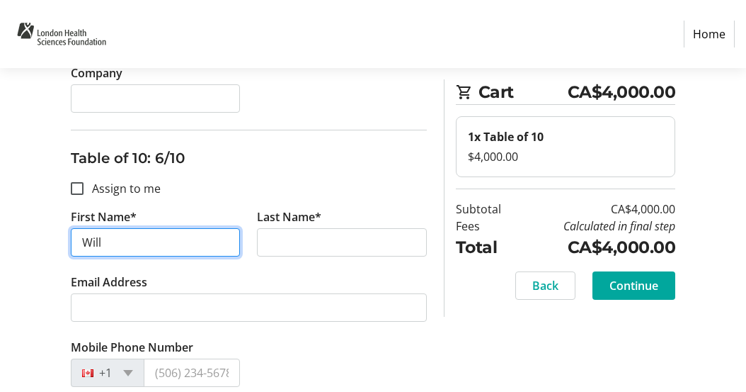
scroll to position [1877, 0]
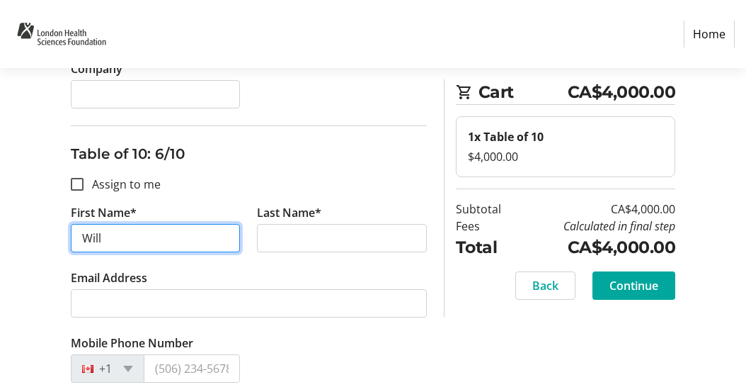
type input "Will"
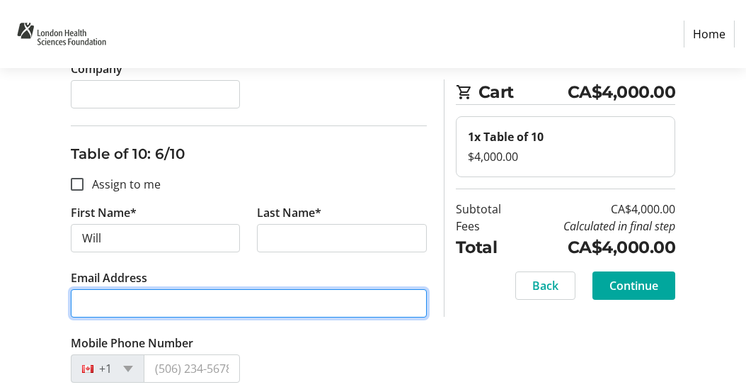
click at [147, 301] on input "Email Address" at bounding box center [249, 303] width 356 height 28
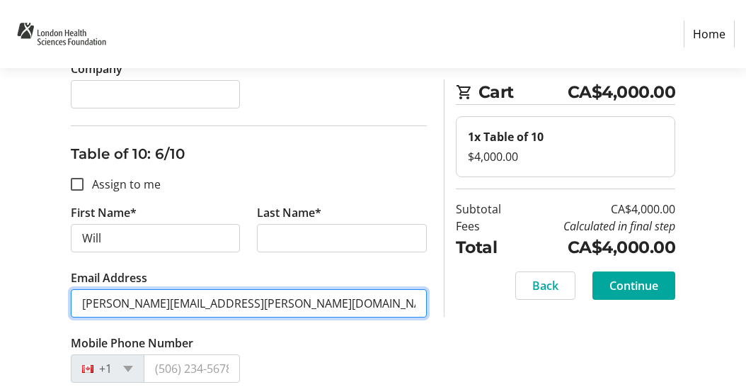
type input "[PERSON_NAME][EMAIL_ADDRESS][PERSON_NAME][DOMAIN_NAME]"
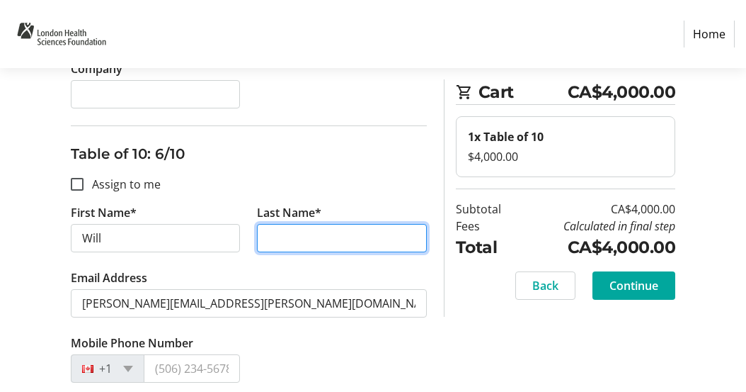
click at [286, 237] on input "Last Name*" at bounding box center [342, 238] width 170 height 28
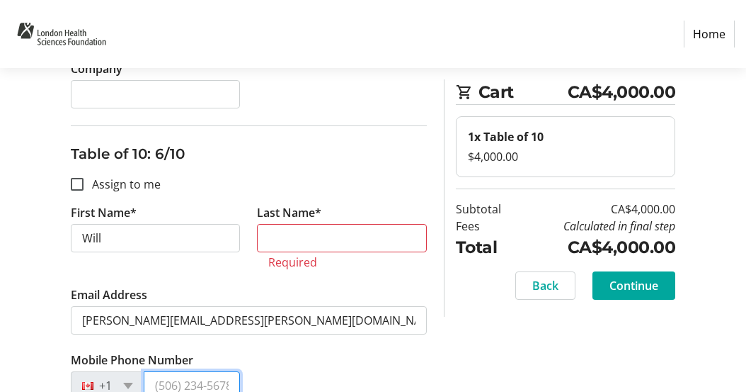
click at [186, 376] on input "Mobile Phone Number" at bounding box center [192, 385] width 97 height 28
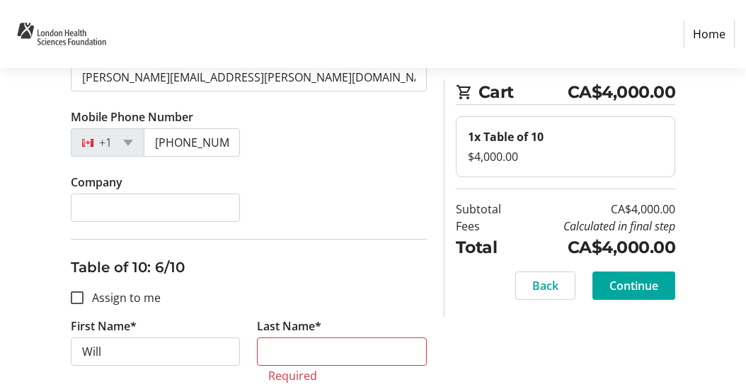
scroll to position [1742, 0]
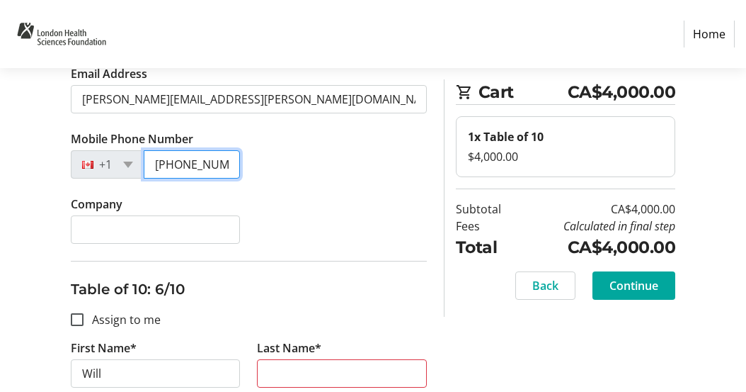
click at [212, 169] on input "[PHONE_NUMBER]" at bounding box center [192, 164] width 97 height 28
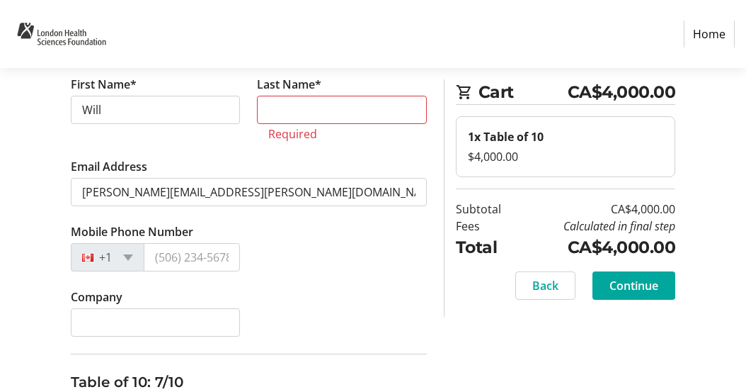
scroll to position [2022, 0]
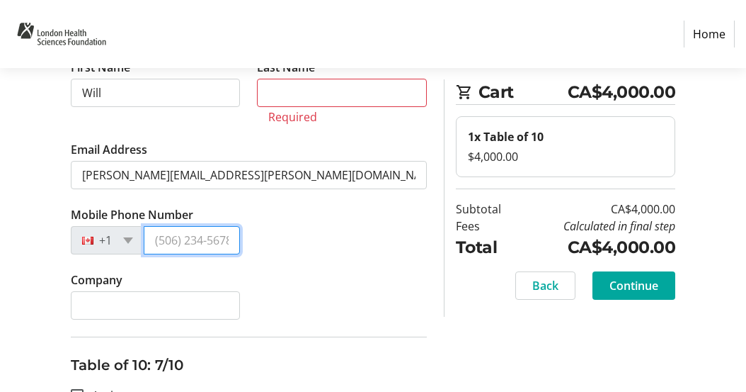
click at [212, 236] on input "Mobile Phone Number" at bounding box center [192, 240] width 97 height 28
paste input "[PHONE_NUMBER]"
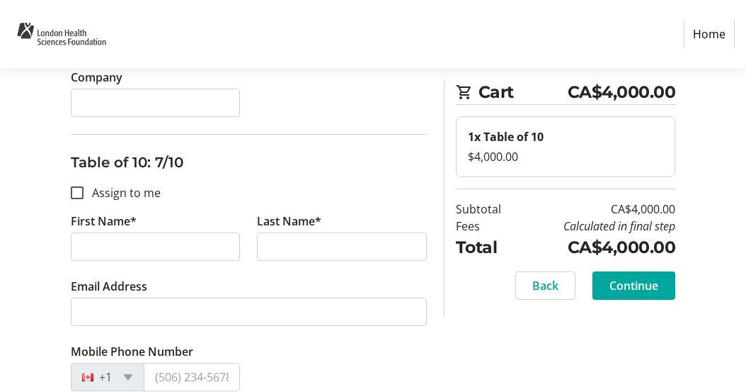
scroll to position [2227, 0]
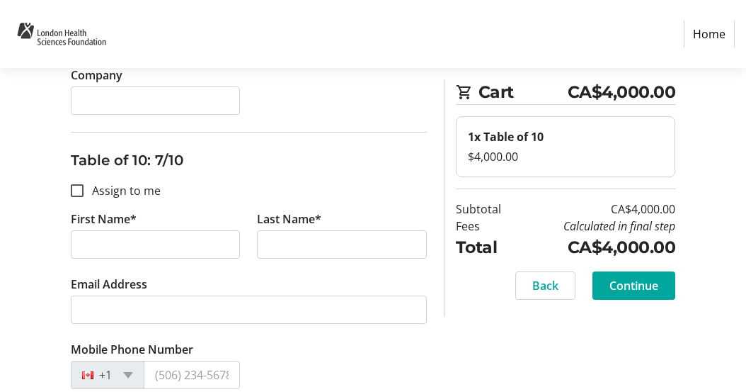
type input "[PHONE_NUMBER]"
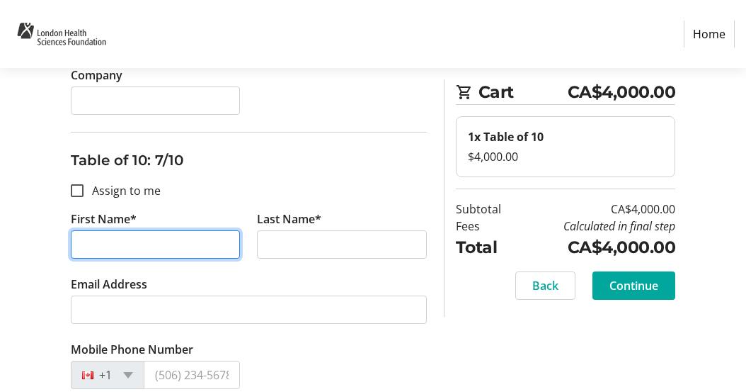
scroll to position [0, 0]
click at [100, 252] on input "First Name*" at bounding box center [156, 244] width 170 height 28
type input "Azhar"
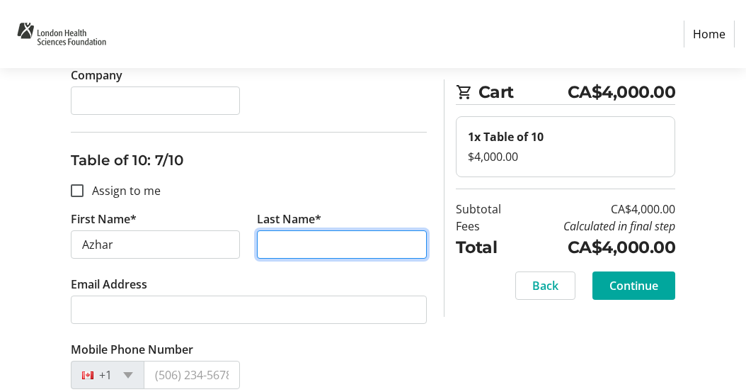
click at [304, 251] on input "Last Name*" at bounding box center [342, 244] width 170 height 28
type input "A"
type input "l"
click at [281, 245] on input "Alanasi" at bounding box center [342, 244] width 170 height 28
click at [286, 245] on input "Alanasi" at bounding box center [342, 244] width 170 height 28
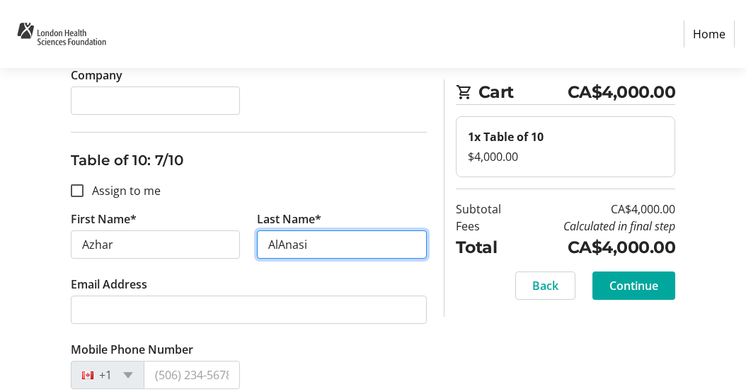
type input "AlAnasi"
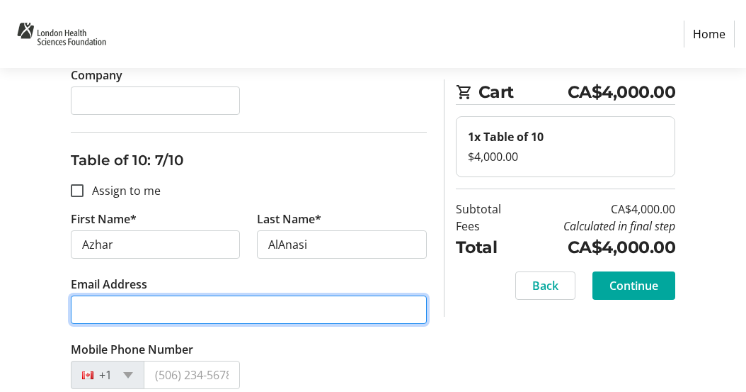
click at [200, 300] on input "Email Address" at bounding box center [249, 309] width 356 height 28
type input "[EMAIL_ADDRESS][DOMAIN_NAME]"
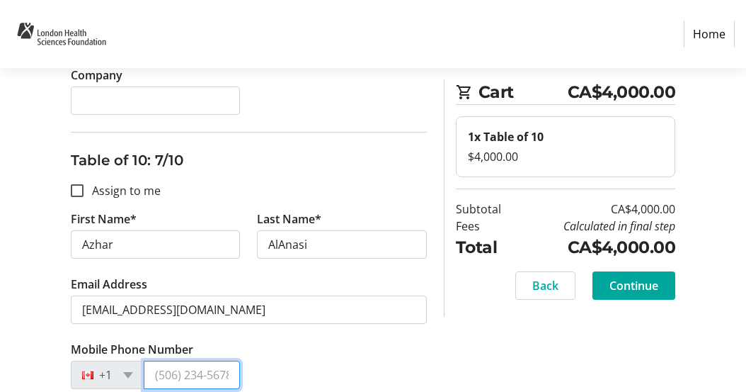
click at [167, 377] on input "Mobile Phone Number" at bounding box center [192, 374] width 97 height 28
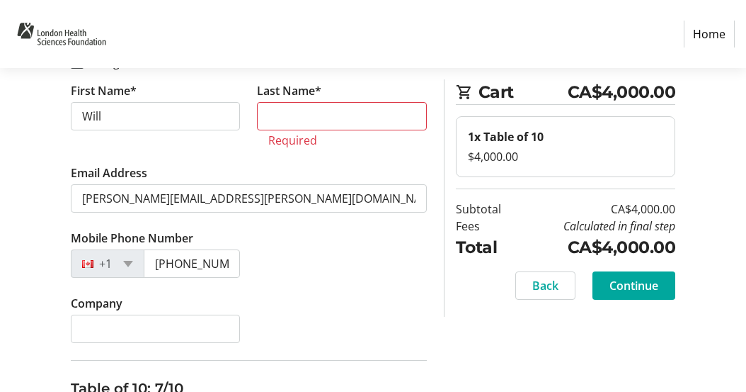
scroll to position [1986, 0]
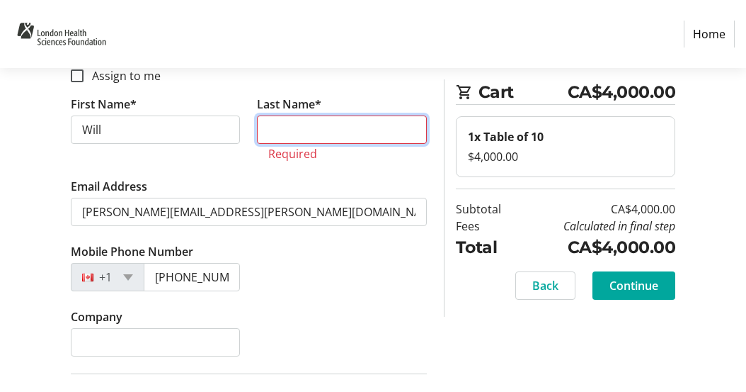
click at [328, 128] on input "Last Name*" at bounding box center [342, 129] width 170 height 28
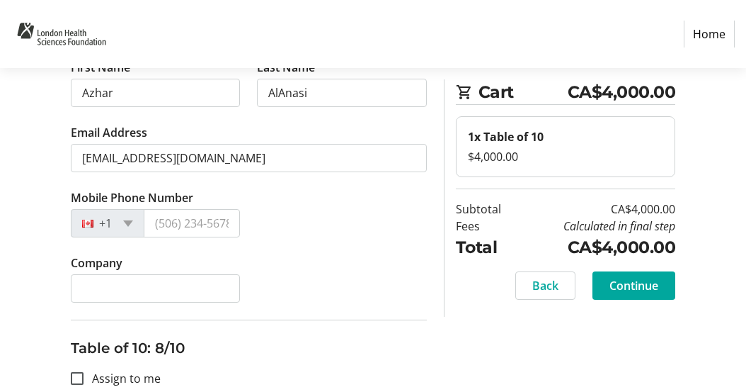
scroll to position [2369, 0]
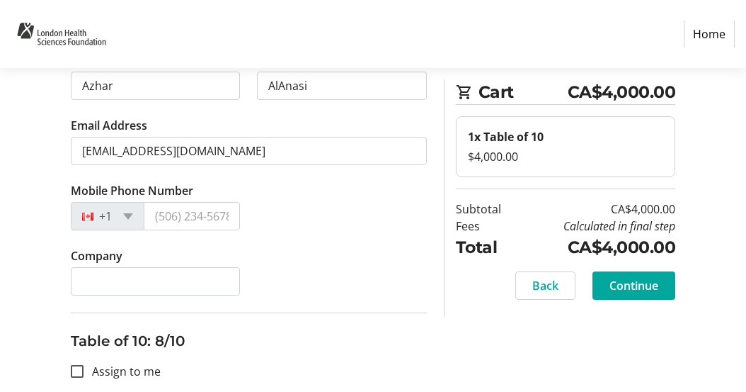
type input "[PERSON_NAME]"
click at [207, 212] on input "Mobile Phone Number" at bounding box center [192, 216] width 97 height 28
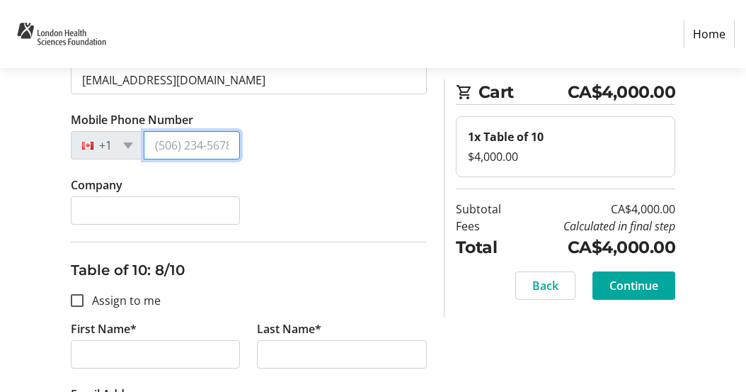
scroll to position [2469, 0]
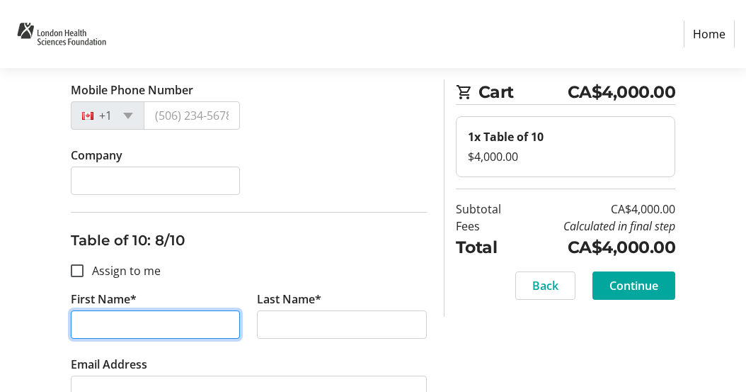
click at [167, 327] on input "First Name*" at bounding box center [156, 324] width 170 height 28
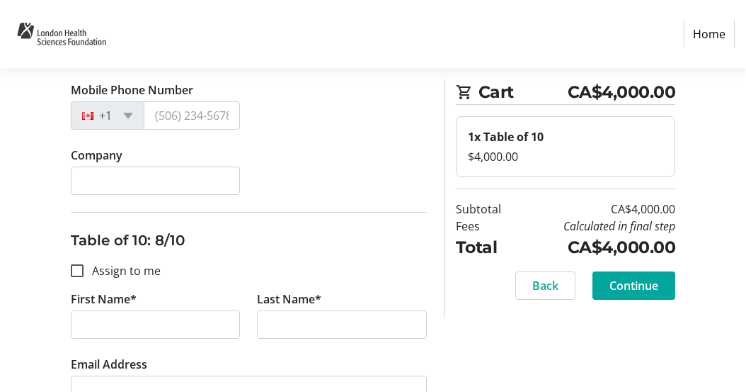
click at [374, 234] on h3 "Table of 10: 8/10" at bounding box center [249, 239] width 356 height 21
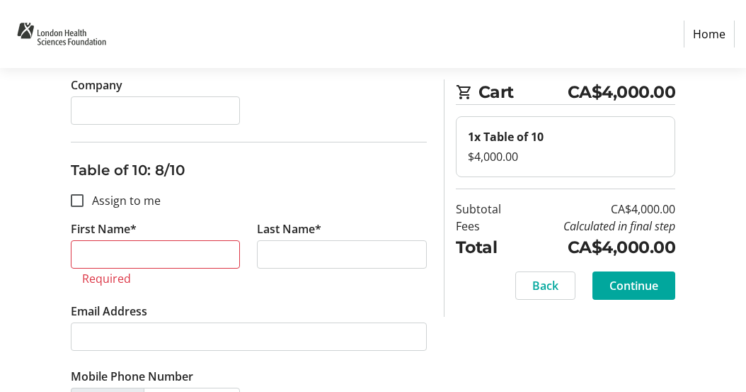
scroll to position [2544, 0]
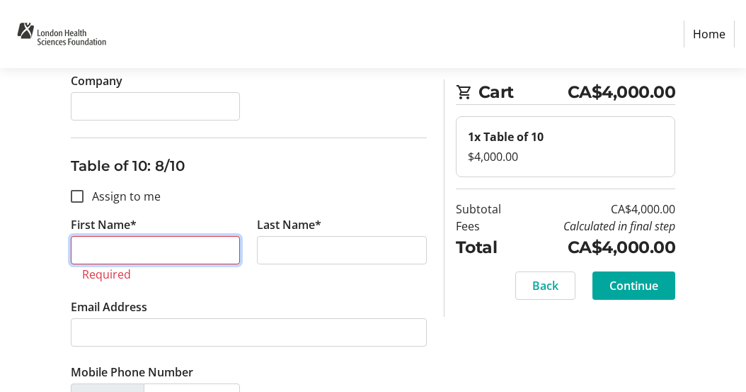
click at [184, 250] on input "First Name*" at bounding box center [156, 250] width 170 height 28
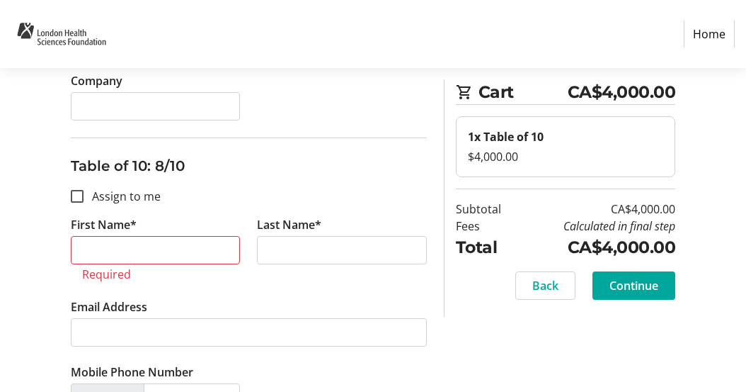
click at [408, 171] on h3 "Table of 10: 8/10" at bounding box center [249, 165] width 356 height 21
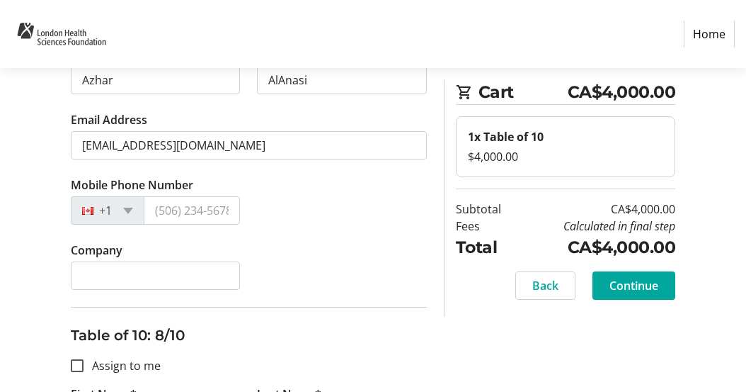
scroll to position [2361, 0]
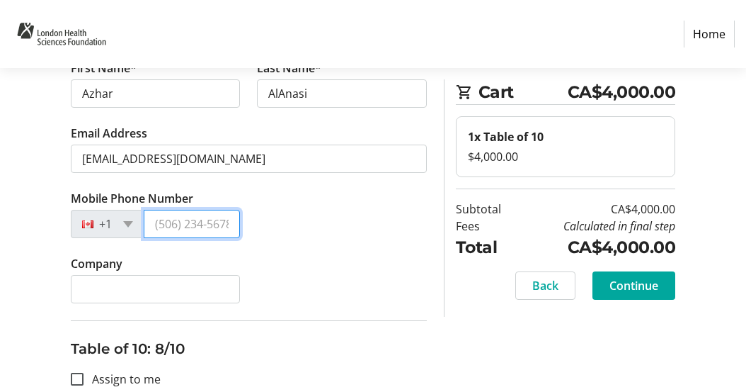
click at [188, 222] on input "Mobile Phone Number" at bounding box center [192, 224] width 97 height 28
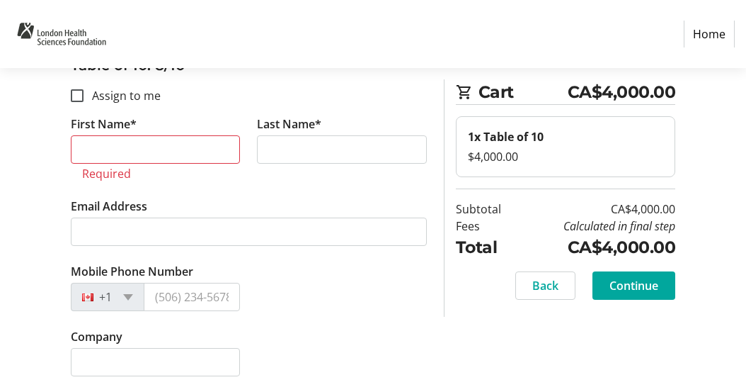
scroll to position [2654, 0]
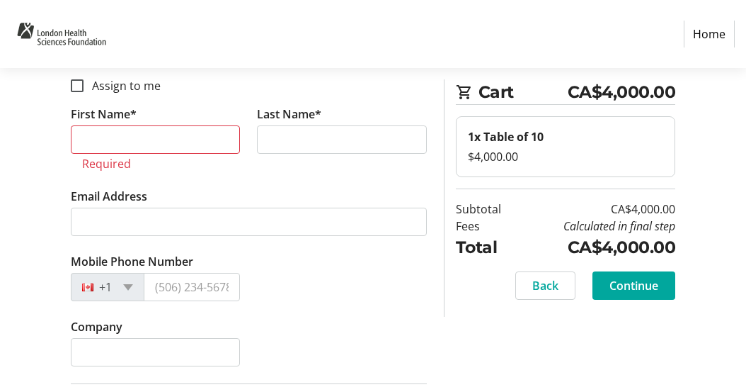
type input "[PHONE_NUMBER]"
click at [127, 135] on input "First Name*" at bounding box center [156, 139] width 170 height 28
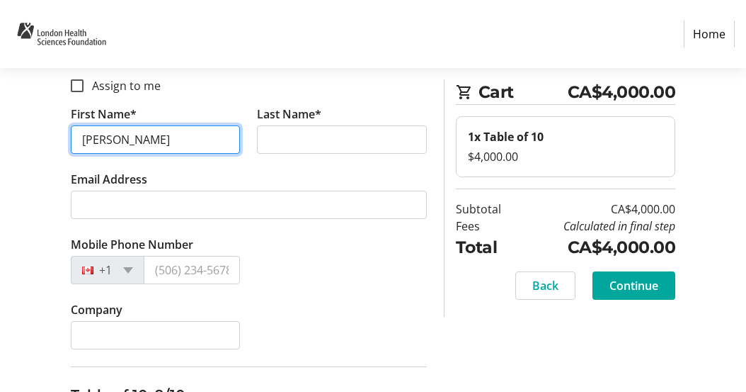
type input "[PERSON_NAME]"
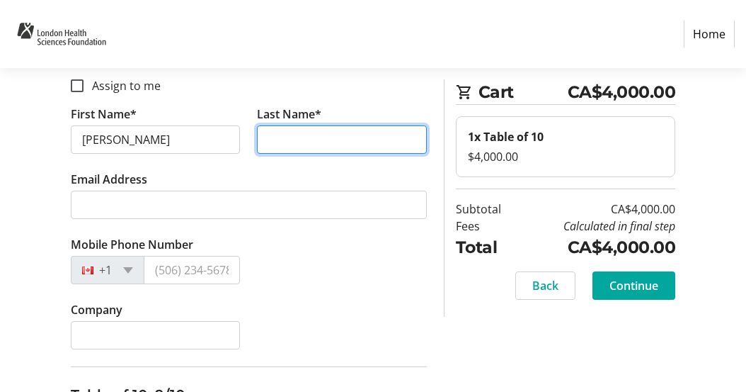
click at [309, 141] on input "Last Name*" at bounding box center [342, 139] width 170 height 28
type input "Cool"
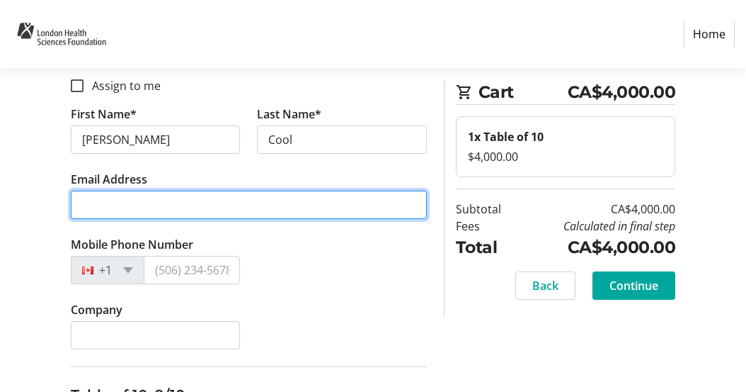
click at [244, 200] on input "Email Address" at bounding box center [249, 204] width 356 height 28
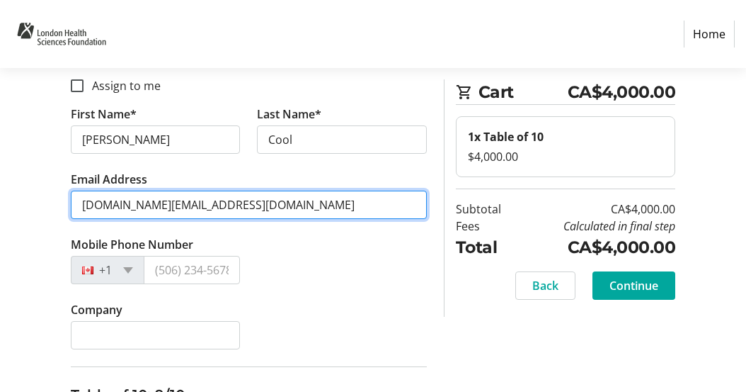
type input "[DOMAIN_NAME][EMAIL_ADDRESS][DOMAIN_NAME]"
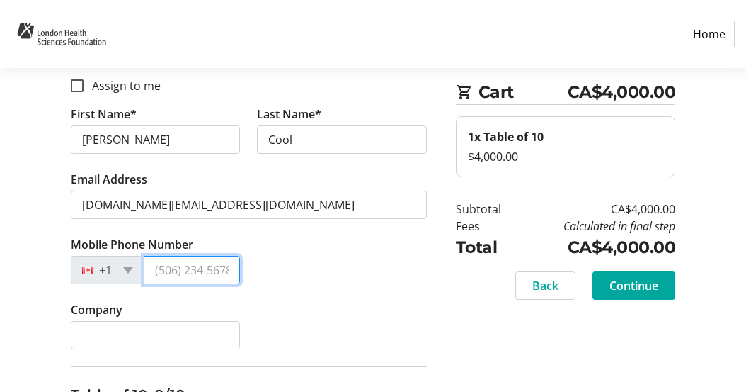
click at [186, 273] on input "Mobile Phone Number" at bounding box center [192, 270] width 97 height 28
type input "[PHONE_NUMBER]"
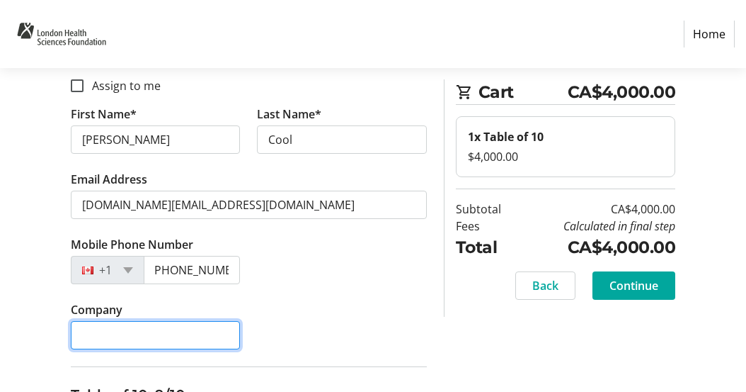
scroll to position [0, 0]
click at [147, 329] on input "Company" at bounding box center [156, 335] width 170 height 28
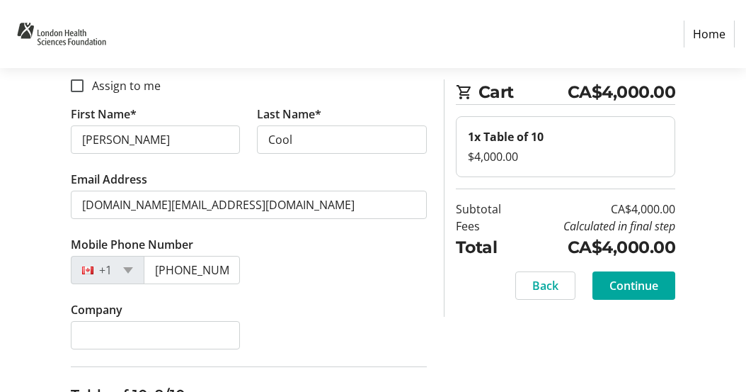
click at [314, 305] on div "Company" at bounding box center [248, 333] width 373 height 65
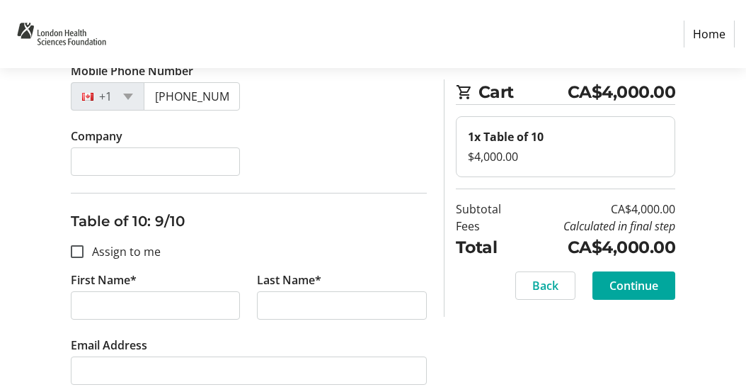
scroll to position [2830, 0]
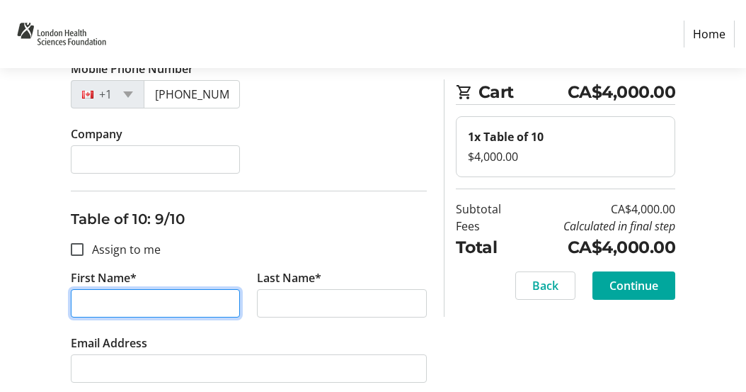
click at [137, 305] on input "First Name*" at bounding box center [156, 303] width 170 height 28
type input "[PERSON_NAME]"
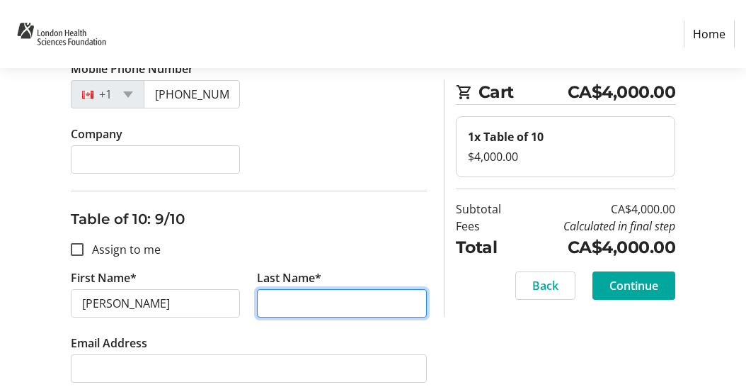
click at [307, 304] on input "Last Name*" at bounding box center [342, 303] width 170 height 28
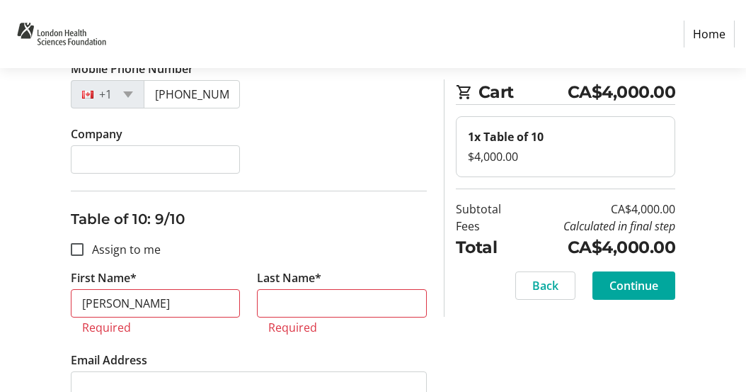
type input "[EMAIL_ADDRESS][PERSON_NAME][DOMAIN_NAME]"
type input "[PERSON_NAME][EMAIL_ADDRESS][PERSON_NAME][DOMAIN_NAME]"
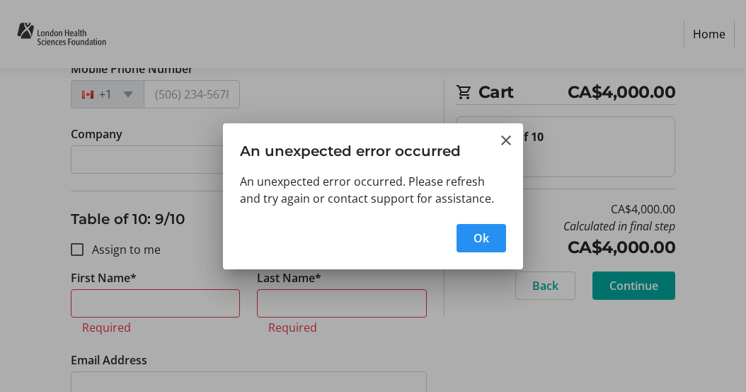
click at [483, 239] on span "Ok" at bounding box center [482, 237] width 16 height 17
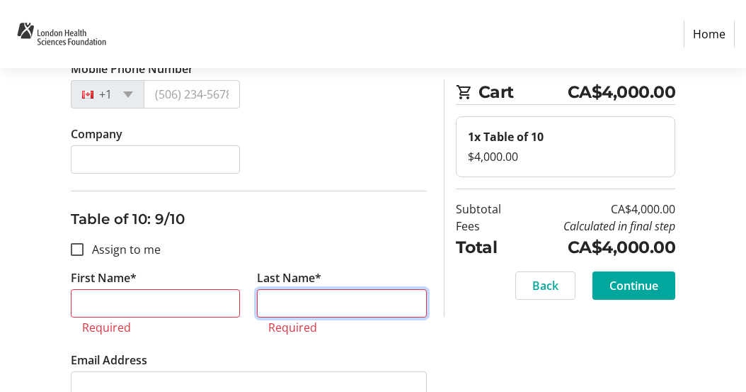
scroll to position [2830, 0]
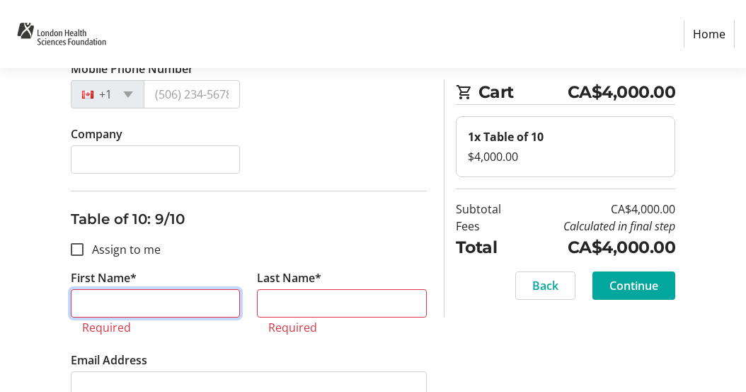
click at [189, 300] on input "First Name*" at bounding box center [156, 303] width 170 height 28
type input "a"
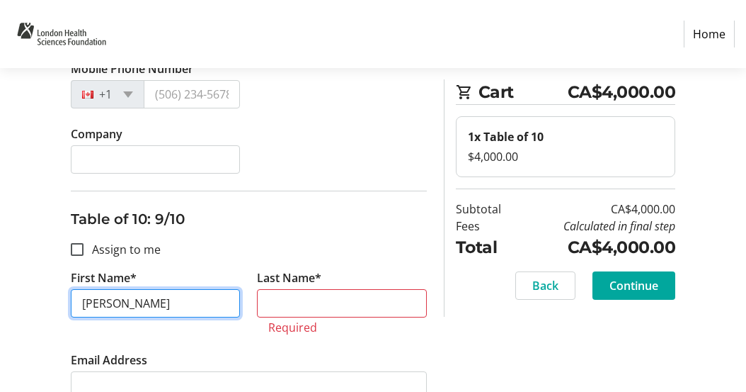
type input "[PERSON_NAME]"
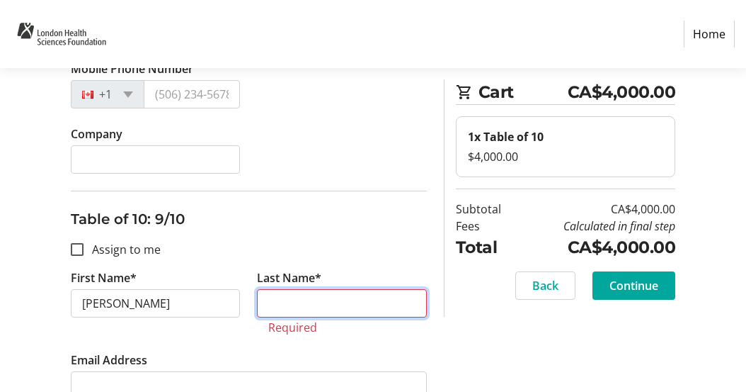
click at [296, 297] on input "Last Name*" at bounding box center [342, 303] width 170 height 28
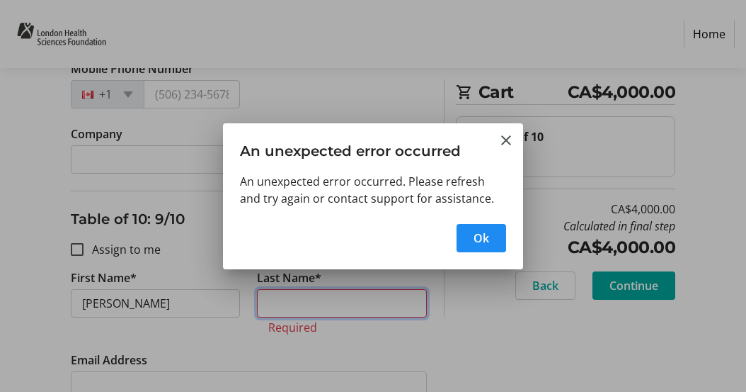
scroll to position [0, 0]
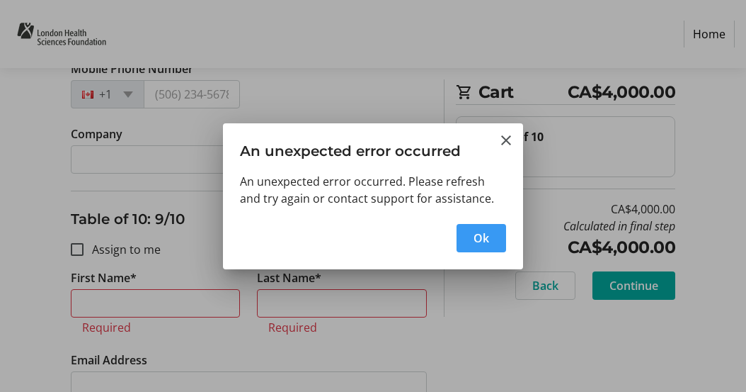
click at [486, 239] on span "Ok" at bounding box center [482, 237] width 16 height 17
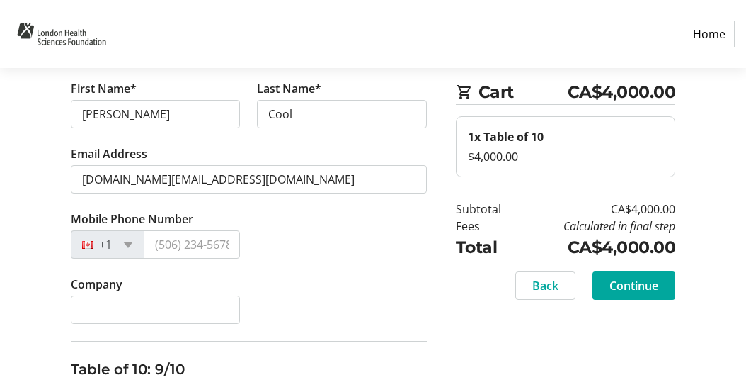
scroll to position [2670, 0]
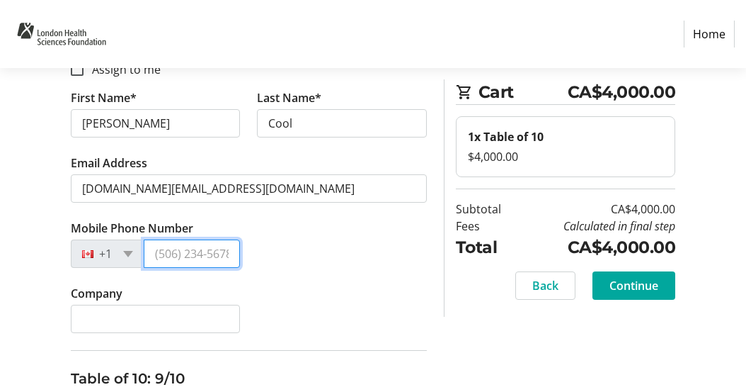
click at [205, 255] on input "Mobile Phone Number" at bounding box center [192, 253] width 97 height 28
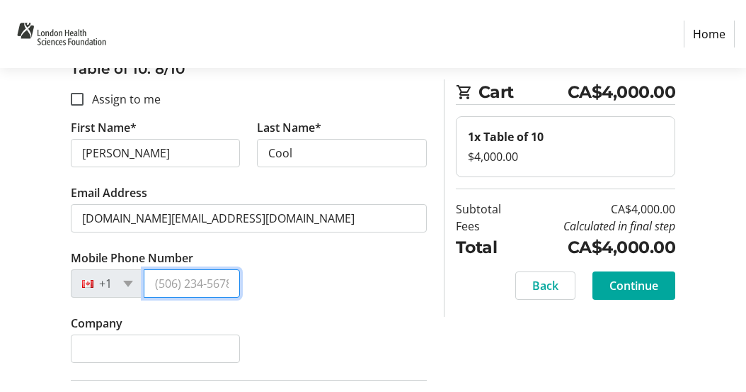
scroll to position [2651, 0]
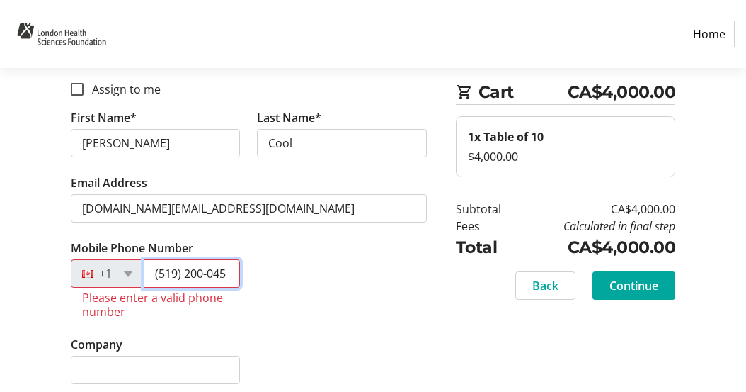
type input "[PHONE_NUMBER]"
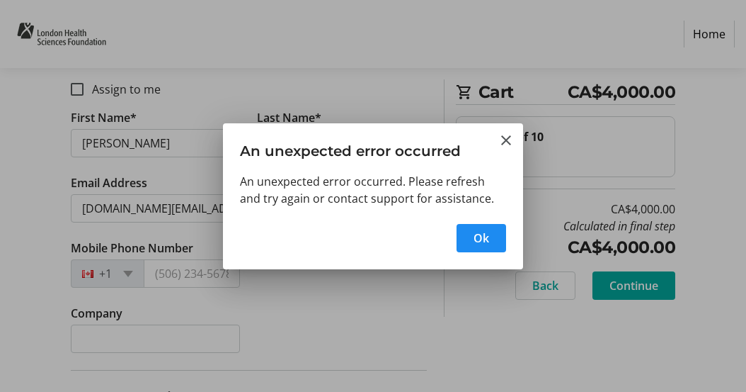
scroll to position [0, 0]
click at [464, 241] on span "button" at bounding box center [482, 238] width 50 height 34
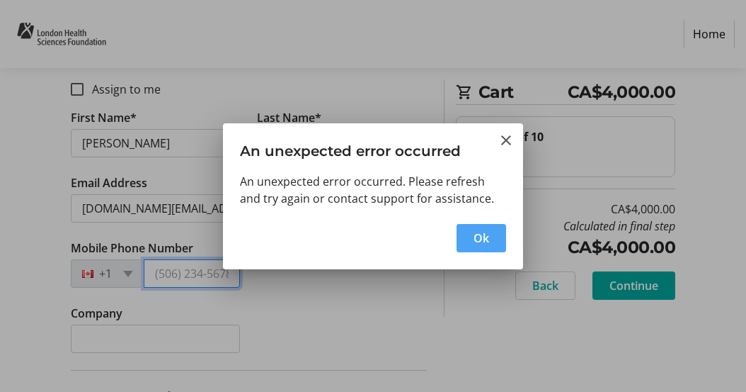
scroll to position [2651, 0]
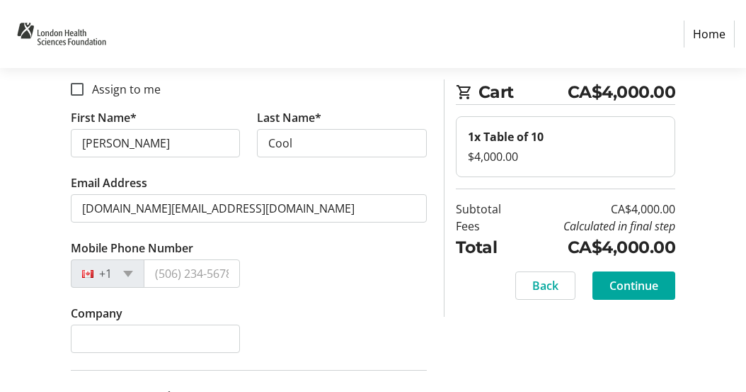
click at [403, 22] on nav "Home" at bounding box center [373, 34] width 746 height 68
click at [204, 268] on input "Mobile Phone Number" at bounding box center [192, 273] width 97 height 28
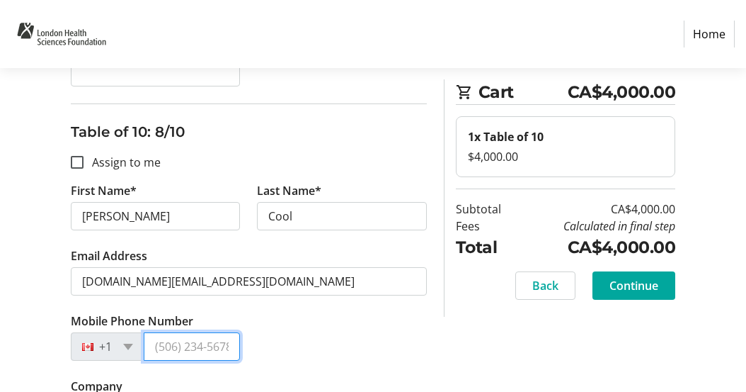
scroll to position [2591, 0]
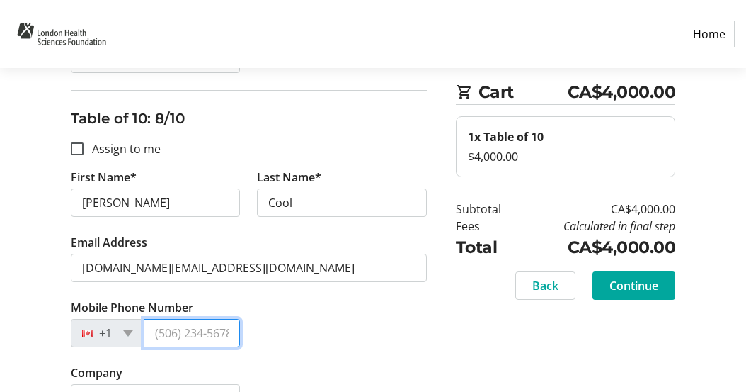
click at [173, 323] on input "Mobile Phone Number" at bounding box center [192, 333] width 97 height 28
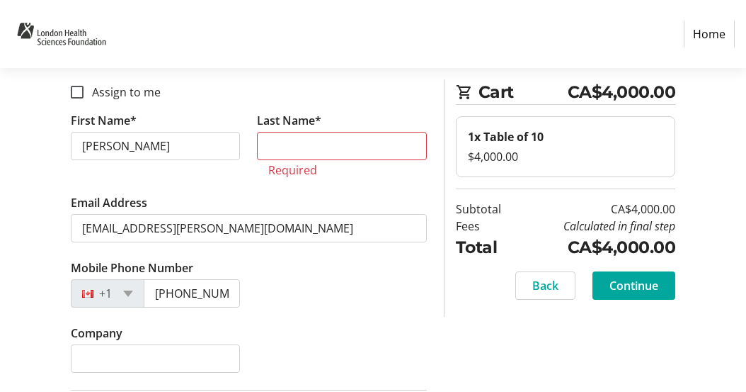
scroll to position [1270, 0]
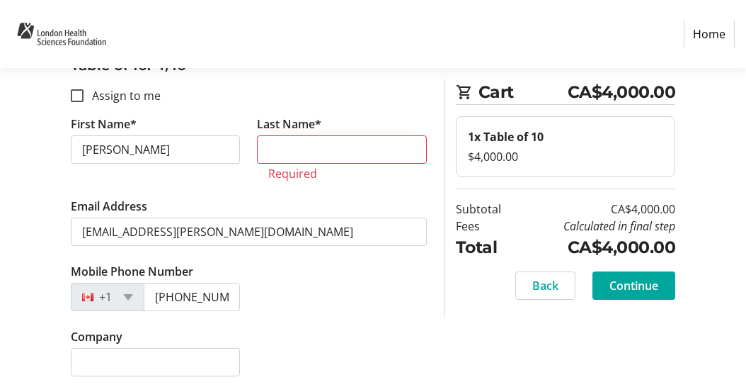
type input "(519) 200"
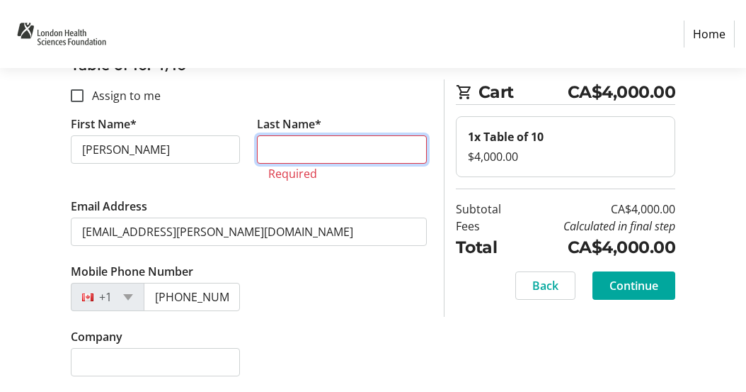
click at [301, 154] on input "Last Name*" at bounding box center [342, 149] width 170 height 28
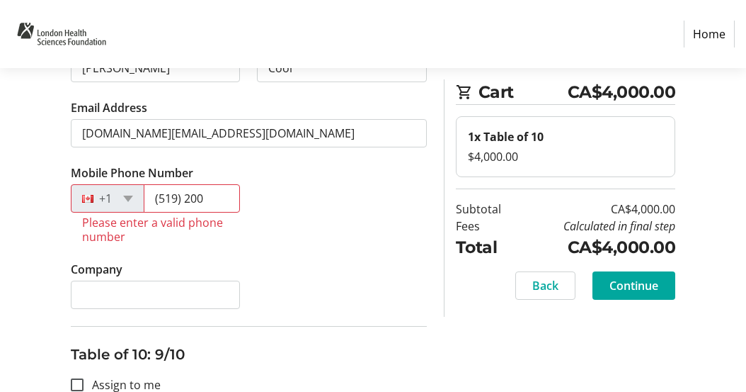
scroll to position [2711, 0]
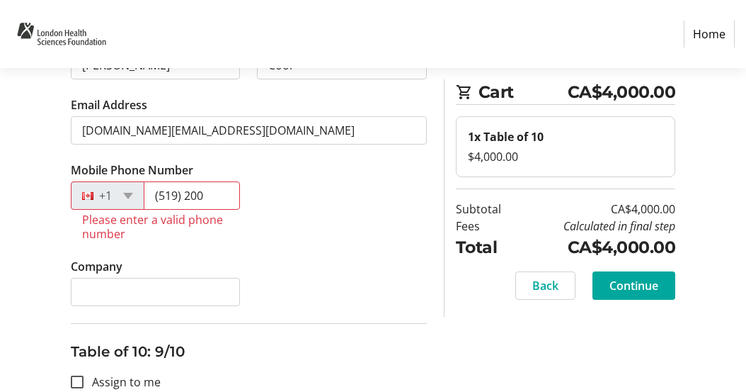
type input "[PERSON_NAME]"
click at [215, 194] on input "(519) 200" at bounding box center [192, 195] width 97 height 28
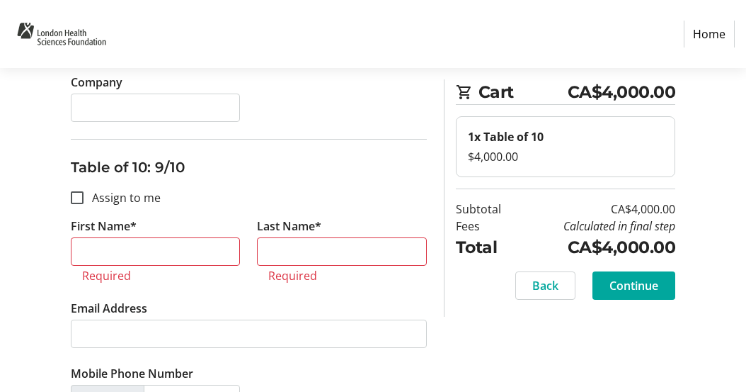
scroll to position [2898, 0]
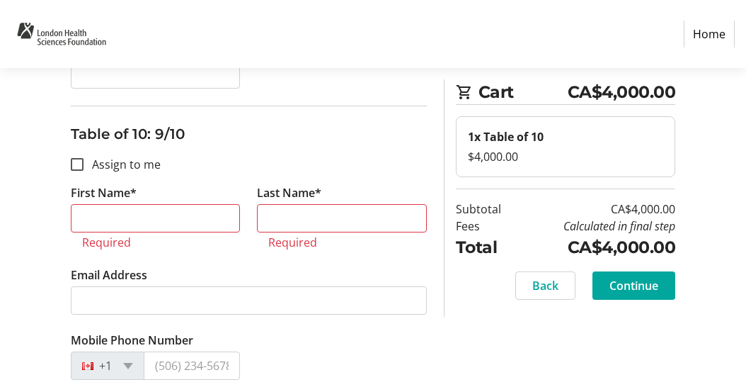
type input "[PHONE_NUMBER]"
click at [97, 225] on input "First Name*" at bounding box center [156, 218] width 170 height 28
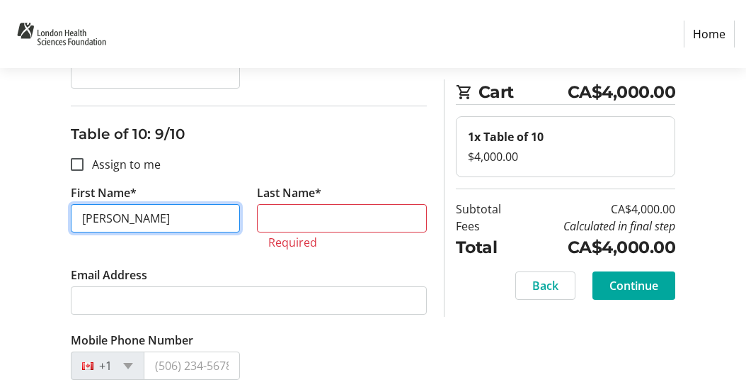
type input "[PERSON_NAME]"
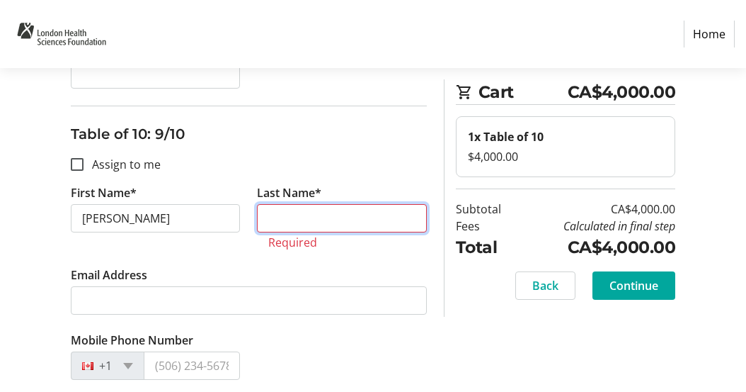
click at [277, 232] on input "Last Name*" at bounding box center [342, 218] width 170 height 28
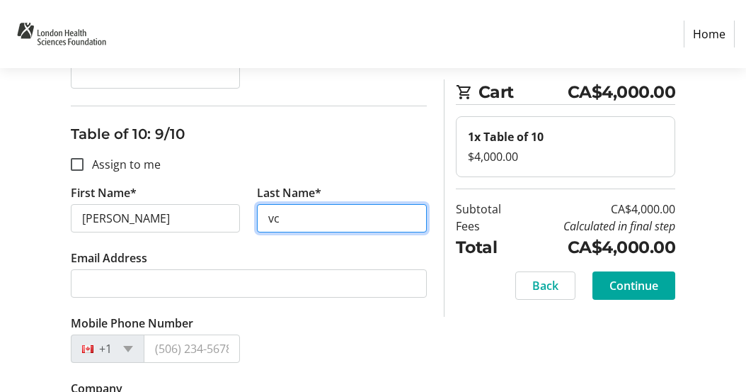
type input "v"
type input "C"
type input "[PERSON_NAME]"
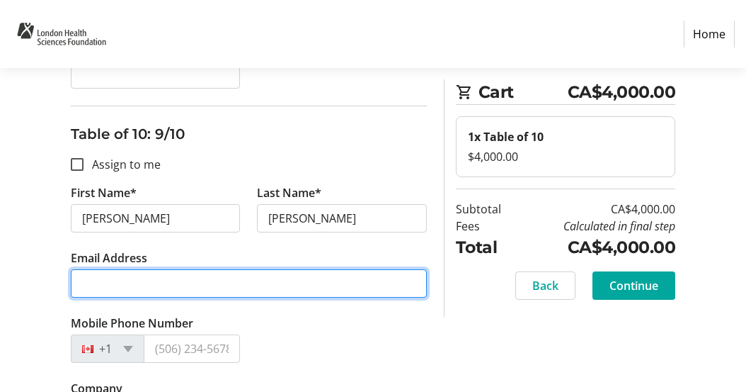
click at [172, 281] on input "Email Address" at bounding box center [249, 283] width 356 height 28
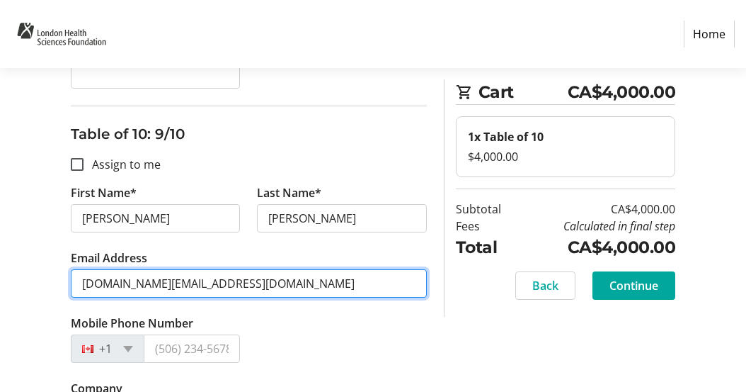
type input "[DOMAIN_NAME][EMAIL_ADDRESS][DOMAIN_NAME]"
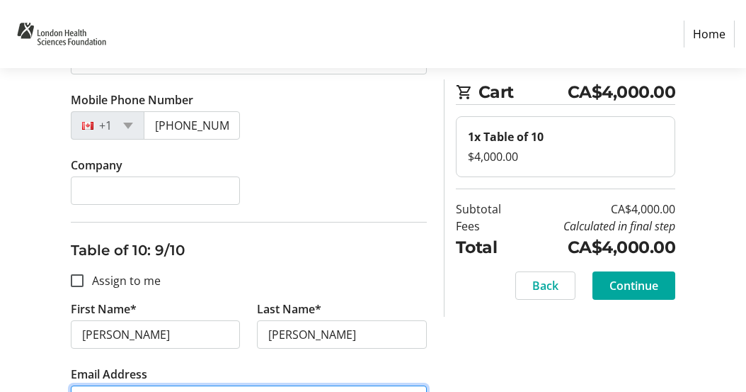
scroll to position [2779, 0]
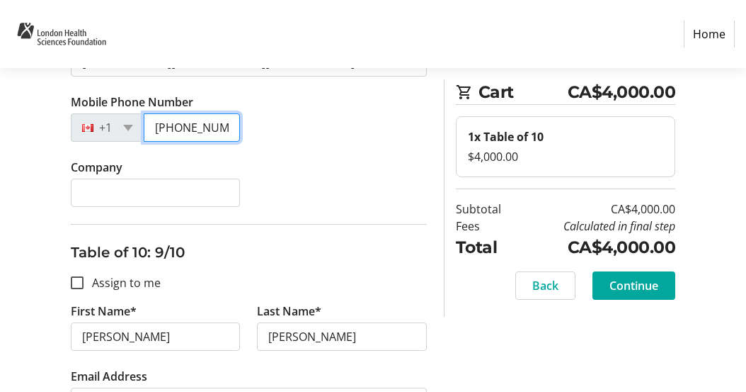
click at [212, 130] on input "[PHONE_NUMBER]" at bounding box center [192, 127] width 97 height 28
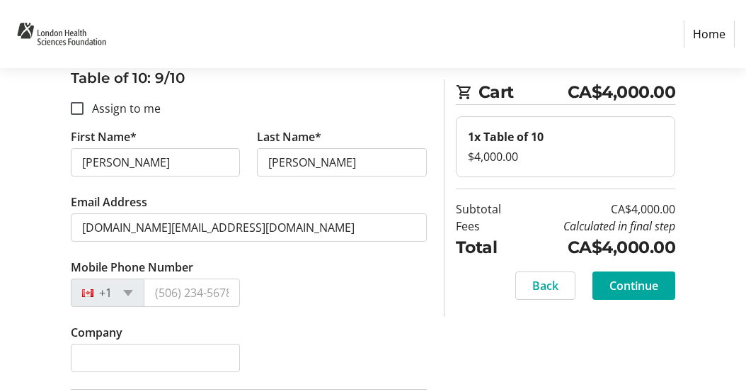
scroll to position [3019, 0]
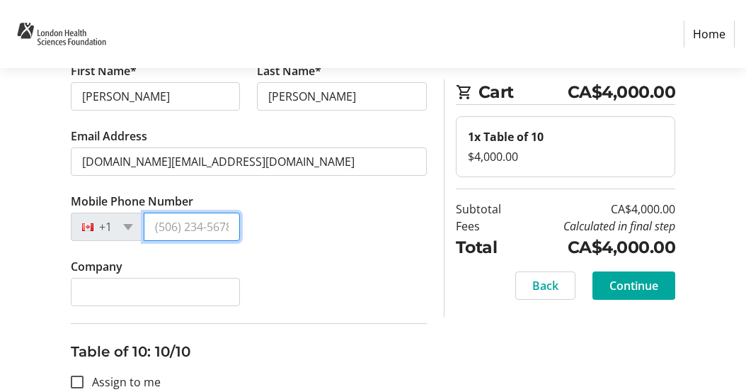
click at [190, 223] on input "Mobile Phone Number" at bounding box center [192, 226] width 97 height 28
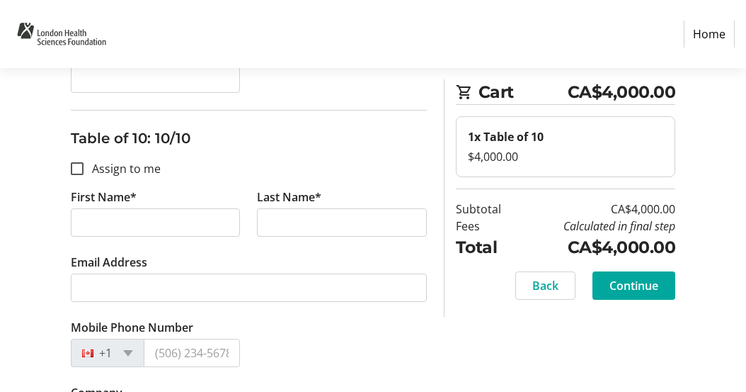
scroll to position [3240, 0]
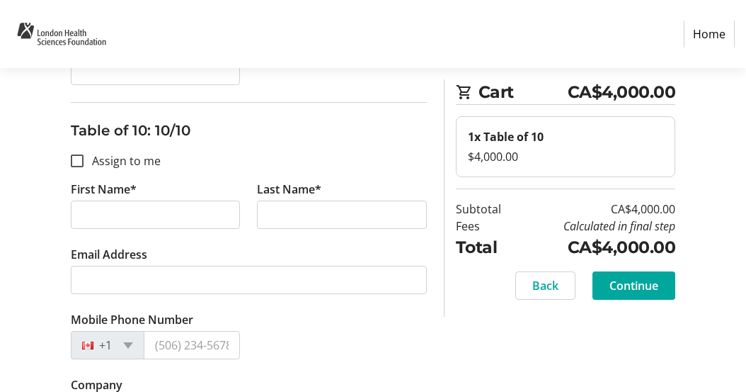
type input "[PHONE_NUMBER]"
click at [122, 234] on tr-form-field "First Name*" at bounding box center [155, 213] width 187 height 65
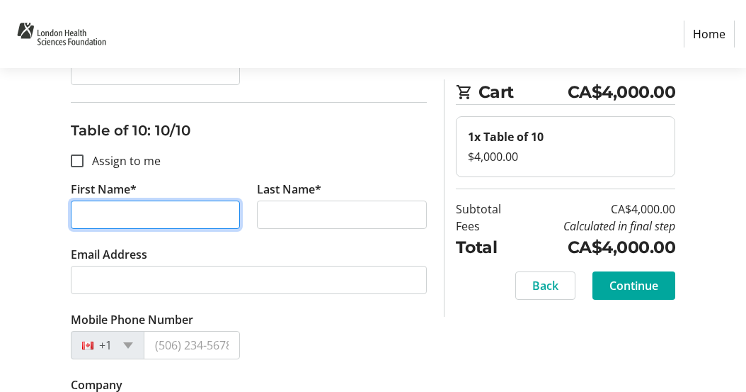
click at [122, 222] on input "First Name*" at bounding box center [156, 214] width 170 height 28
type input "[PERSON_NAME]"
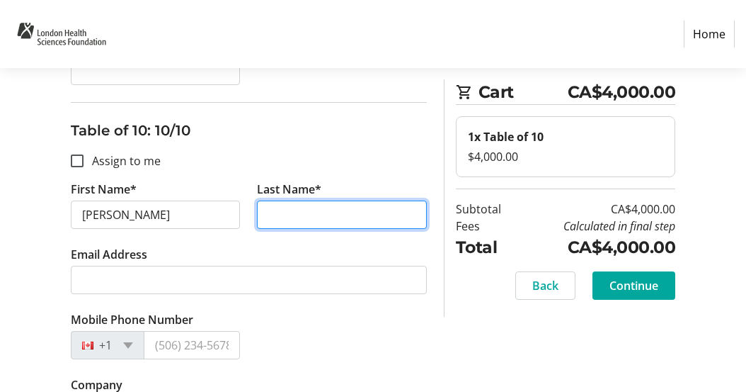
click at [273, 219] on input "Last Name*" at bounding box center [342, 214] width 170 height 28
type input "[PERSON_NAME]"
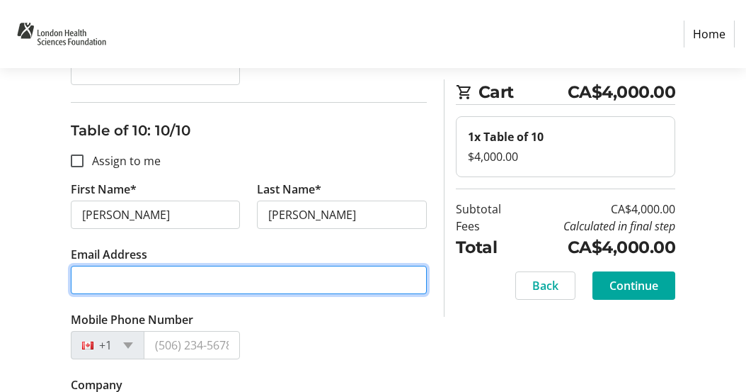
click at [220, 277] on input "Email Address" at bounding box center [249, 280] width 356 height 28
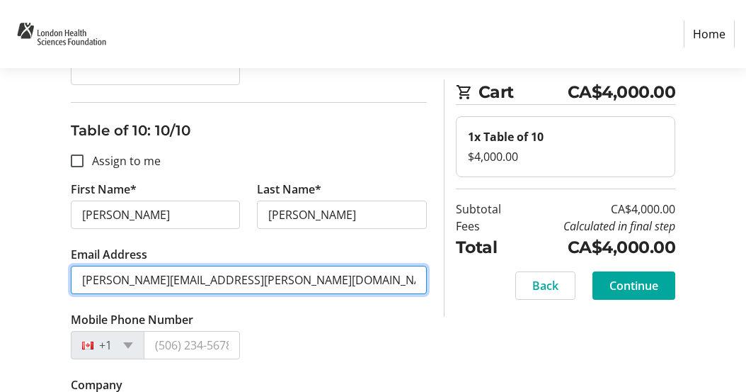
type input "[PERSON_NAME][EMAIL_ADDRESS][PERSON_NAME][DOMAIN_NAME]"
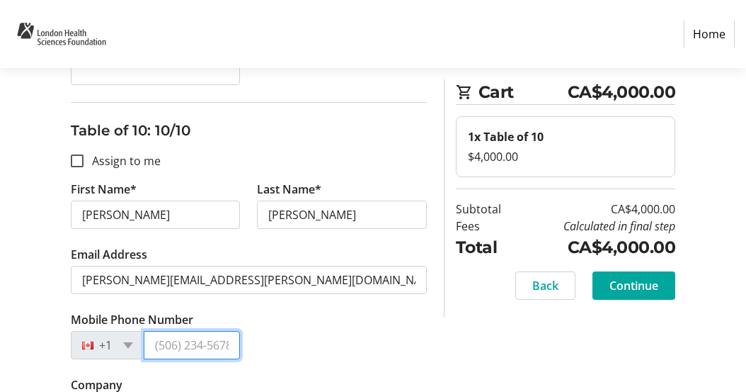
click at [204, 351] on input "Mobile Phone Number" at bounding box center [192, 345] width 97 height 28
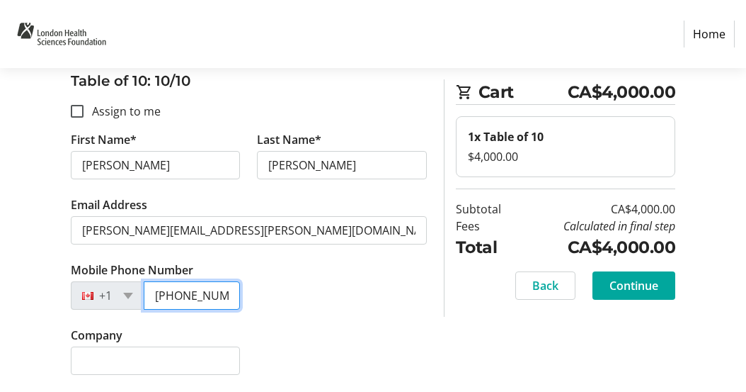
scroll to position [0, 4]
type input "[PHONE_NUMBER]"
click at [648, 282] on span "Continue" at bounding box center [634, 285] width 49 height 17
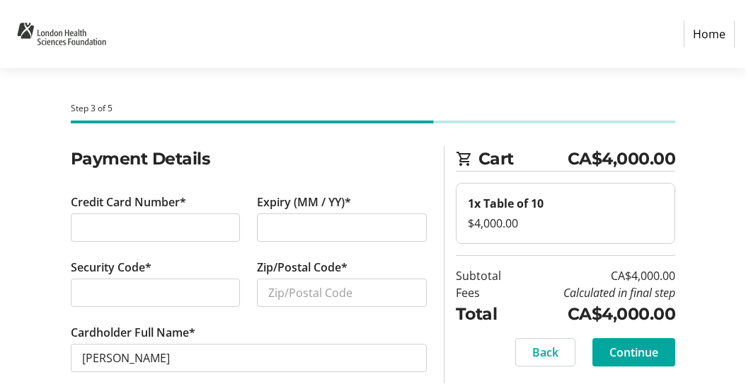
click at [100, 240] on div at bounding box center [156, 227] width 170 height 28
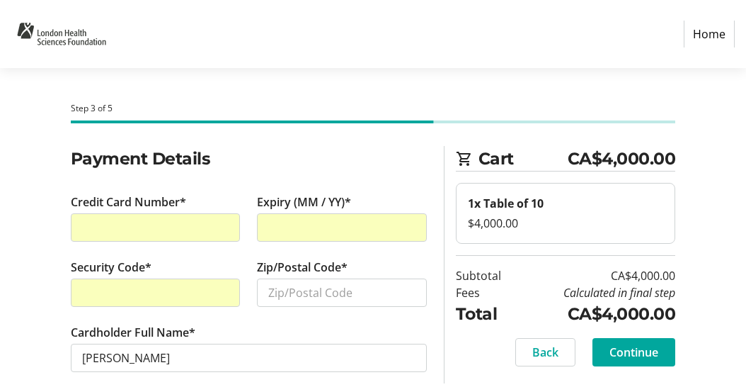
click at [432, 251] on div "Expiry (MM / YY)*" at bounding box center [342, 225] width 187 height 65
click at [381, 262] on tr-form-field "Zip/Postal Code*" at bounding box center [342, 290] width 170 height 65
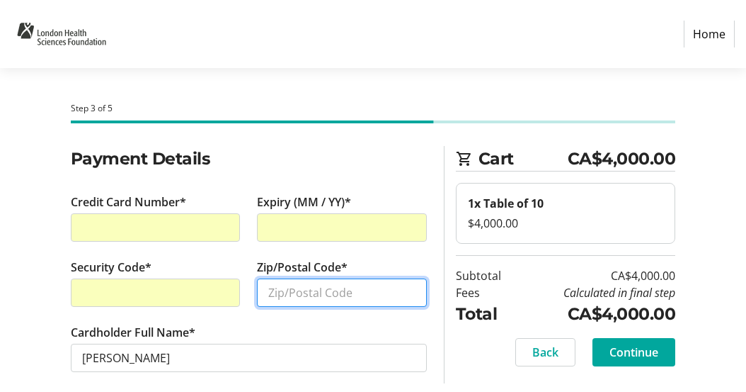
click at [324, 298] on input "Zip/Postal Code*" at bounding box center [342, 292] width 170 height 28
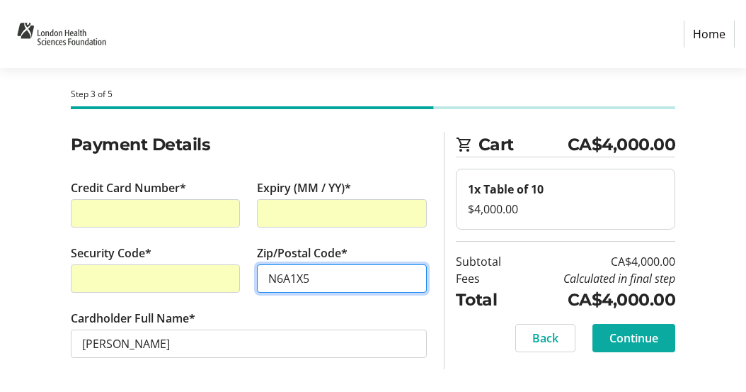
type input "N6A1X5"
click at [624, 336] on span "Continue" at bounding box center [634, 337] width 49 height 17
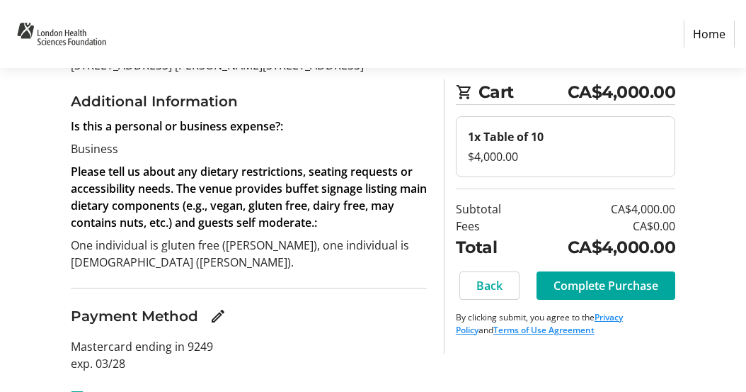
scroll to position [257, 0]
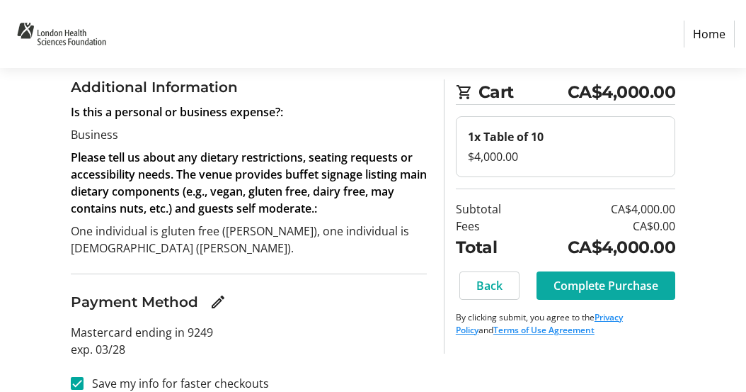
click at [586, 278] on span "Complete Purchase" at bounding box center [606, 285] width 105 height 17
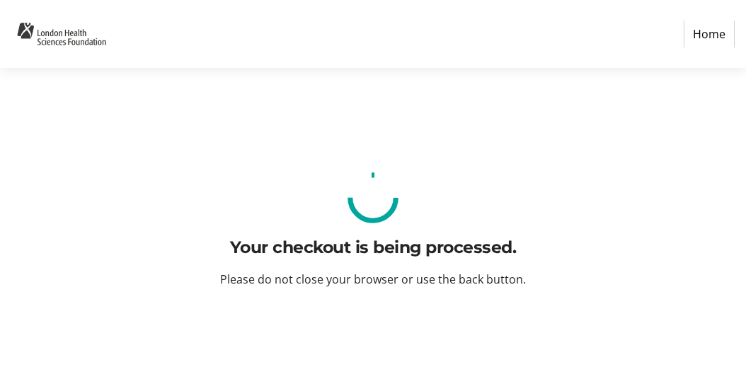
scroll to position [0, 0]
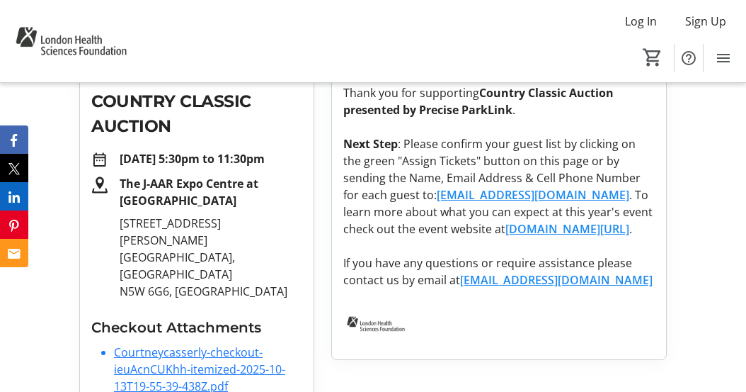
scroll to position [291, 0]
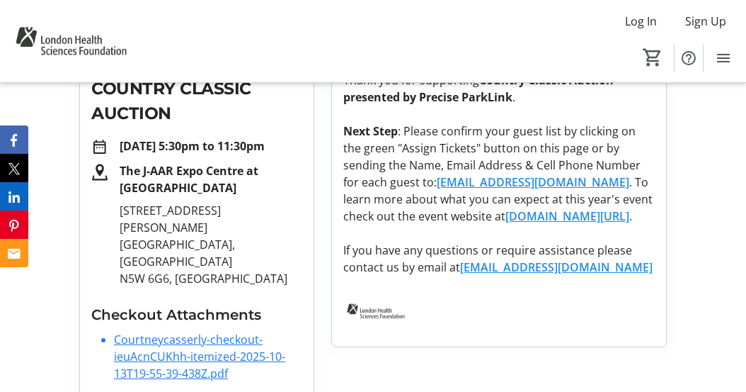
click at [204, 331] on link "Courtneycasserly-checkout-ieuAcnCUKhh-itemized-2025-10-13T19-55-39-438Z.pdf" at bounding box center [199, 356] width 171 height 50
